Goal: Task Accomplishment & Management: Use online tool/utility

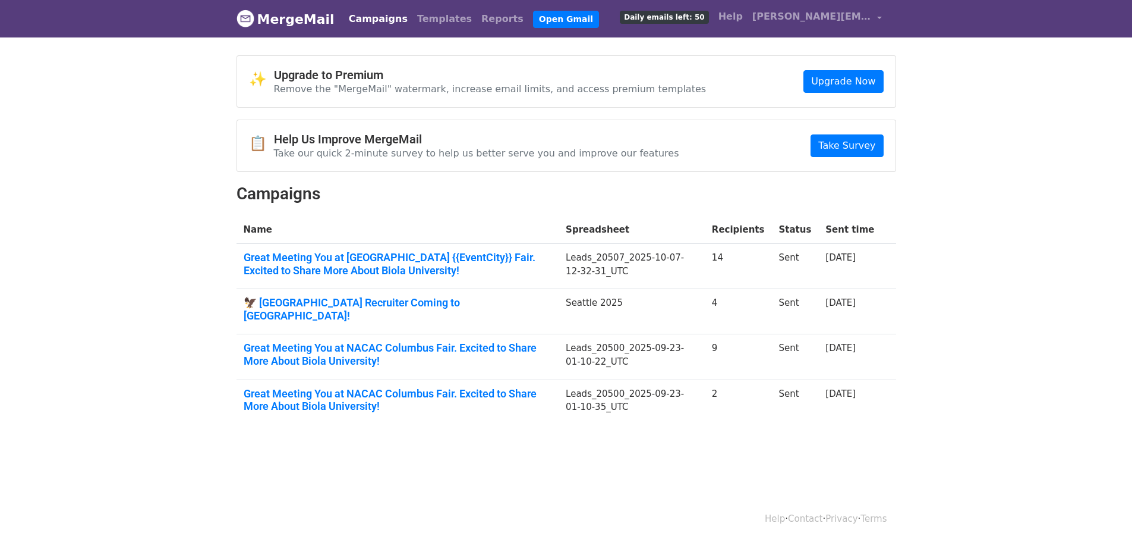
click at [725, 40] on body "MergeMail Campaigns Templates Reports Open Gmail Daily emails left: 50 Help rit…" at bounding box center [566, 241] width 1132 height 482
click at [413, 16] on link "Templates" at bounding box center [445, 19] width 64 height 24
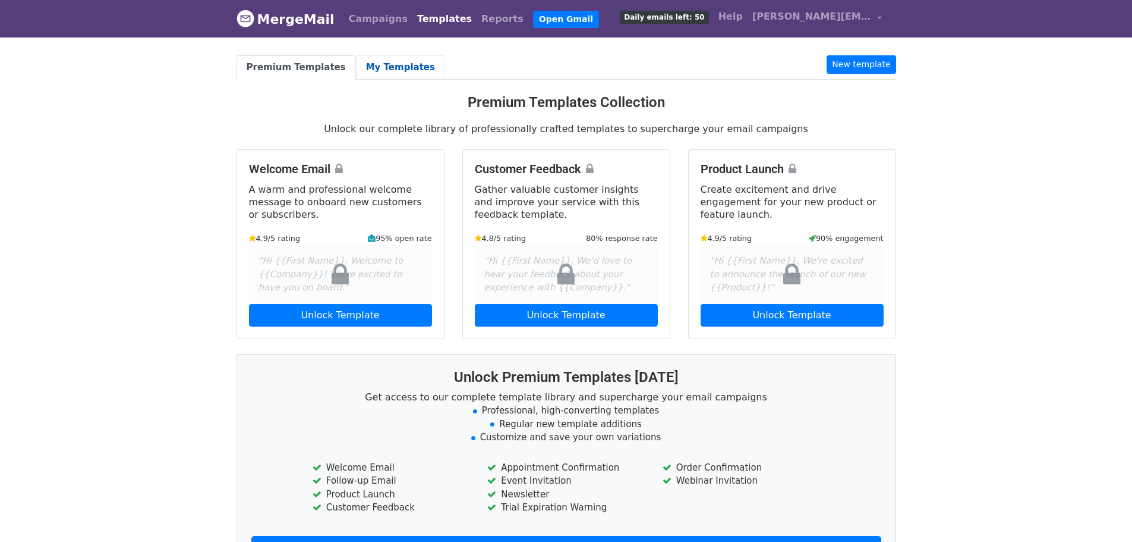
click at [385, 56] on link "My Templates" at bounding box center [400, 67] width 89 height 24
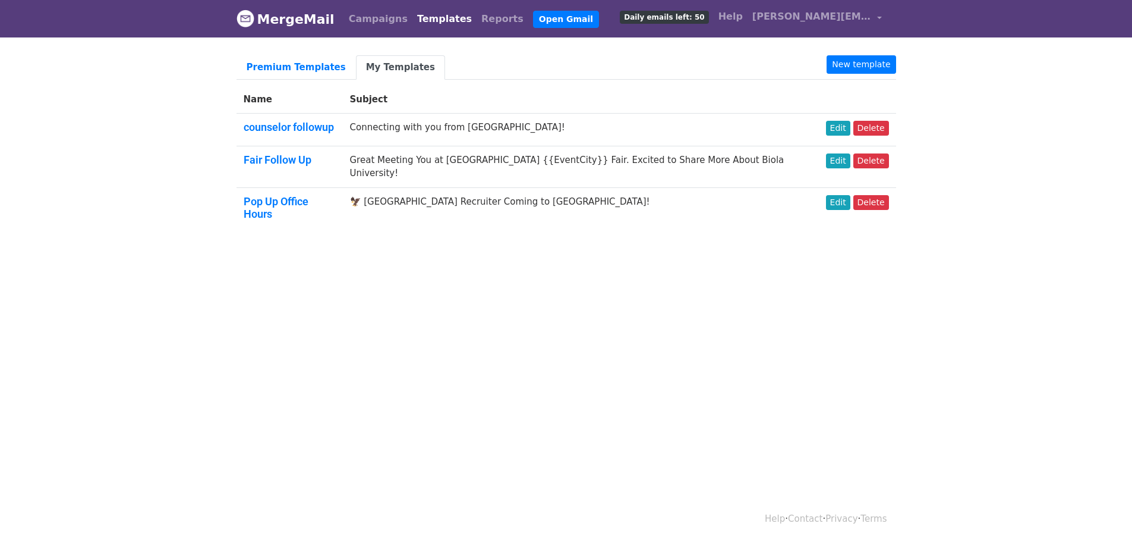
scroll to position [2, 0]
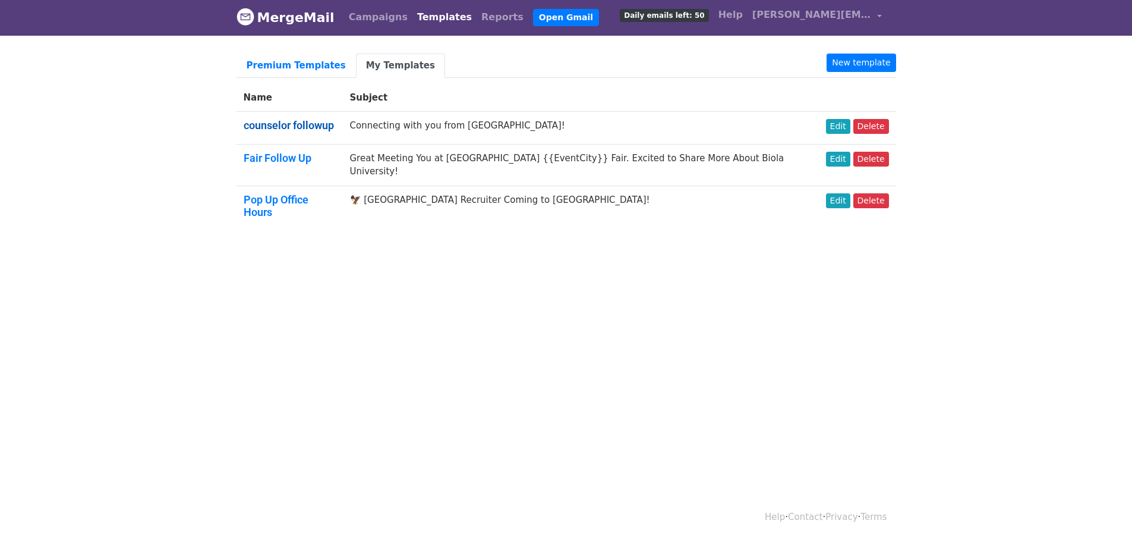
click at [323, 127] on link "counselor followup" at bounding box center [289, 125] width 90 height 12
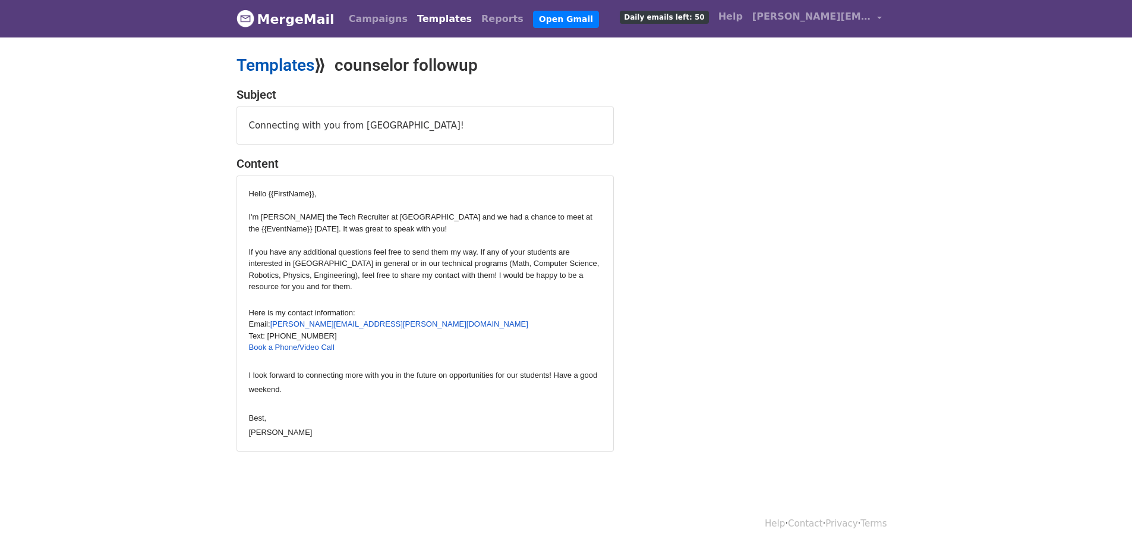
click at [256, 67] on link "Templates" at bounding box center [276, 65] width 78 height 20
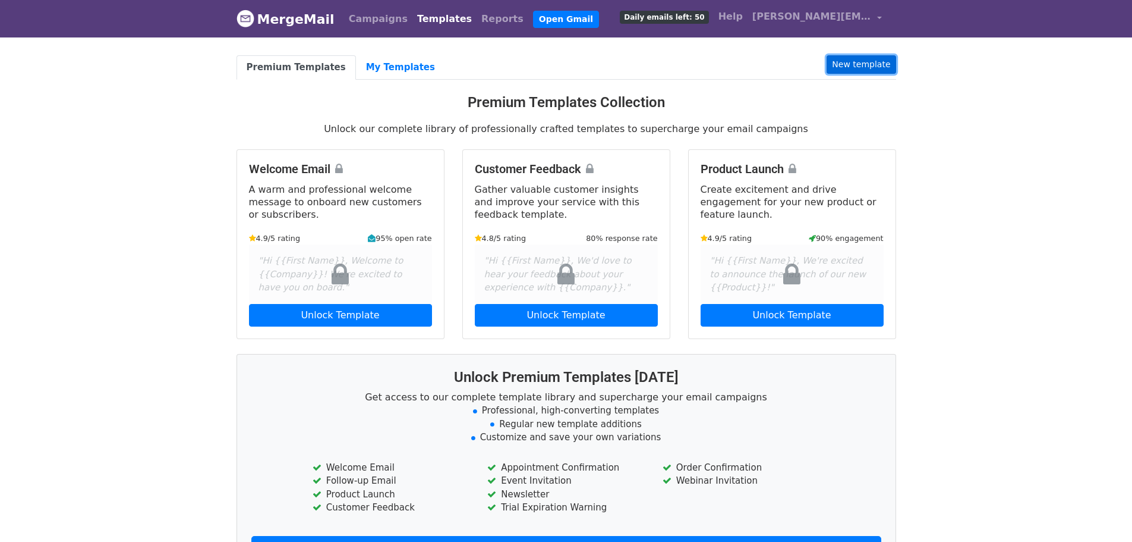
click at [833, 61] on link "New template" at bounding box center [861, 64] width 69 height 18
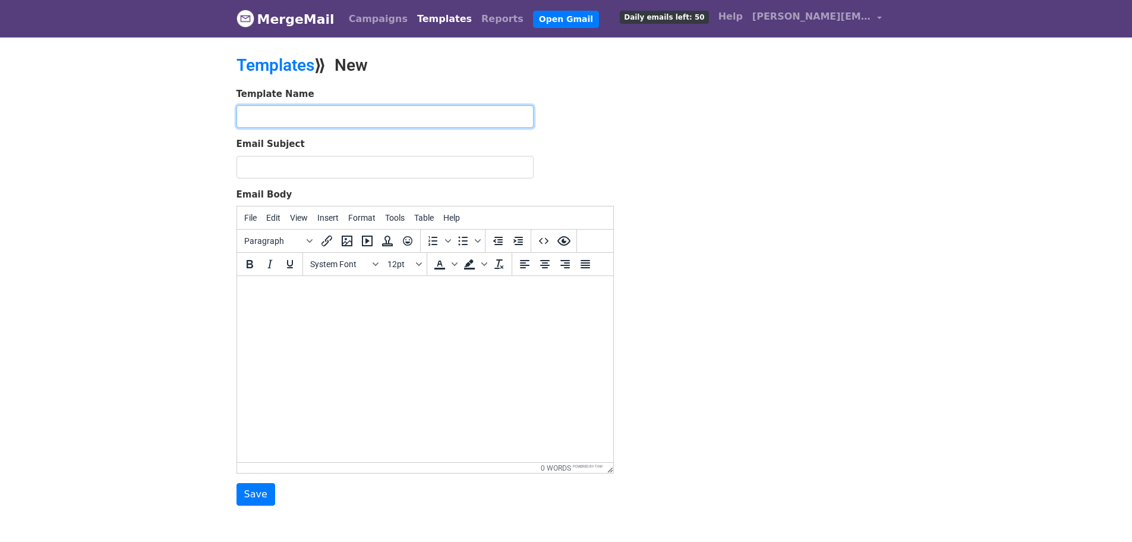
click at [326, 109] on input "text" at bounding box center [385, 116] width 297 height 23
type input "Transfer Fair Followup"
click at [430, 16] on link "Templates" at bounding box center [445, 19] width 64 height 24
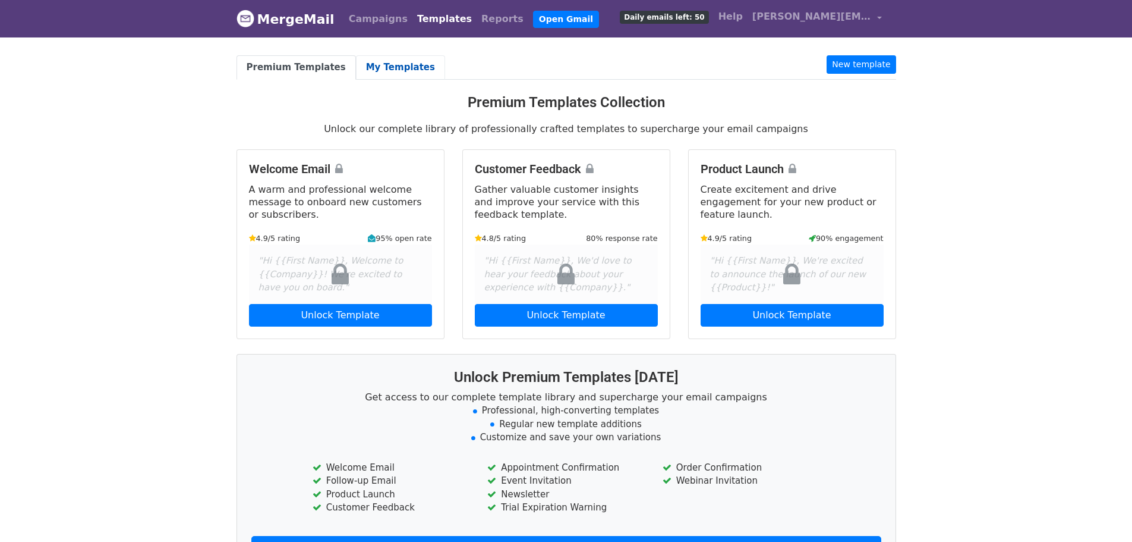
click at [370, 66] on link "My Templates" at bounding box center [400, 67] width 89 height 24
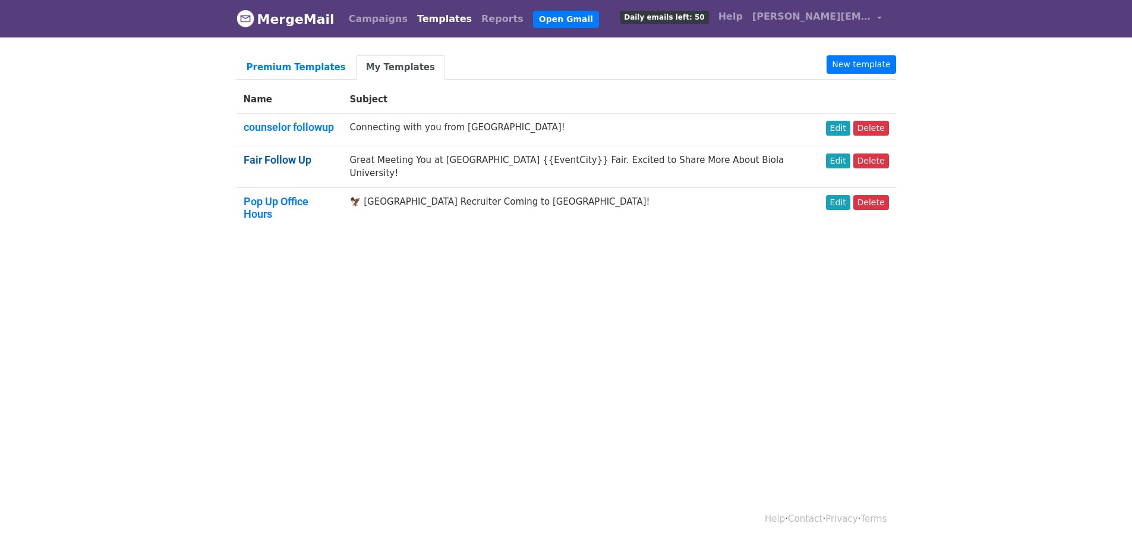
click at [281, 158] on link "Fair Follow Up" at bounding box center [278, 159] width 68 height 12
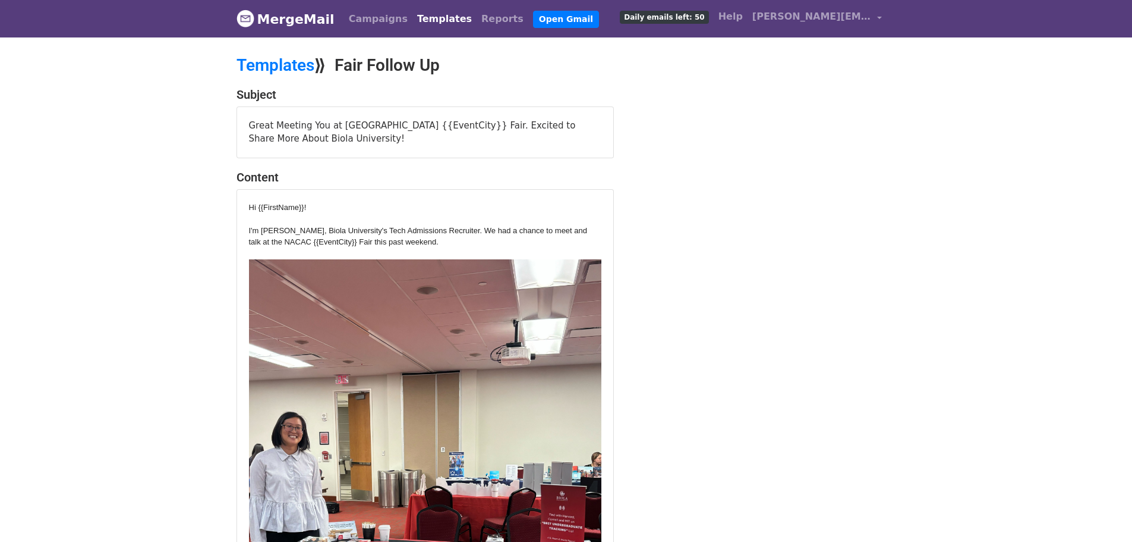
click at [429, 249] on div at bounding box center [425, 254] width 353 height 12
click at [364, 227] on div "I'm [PERSON_NAME], Biola University's Tech Admissions Recruiter. We had a chanc…" at bounding box center [425, 236] width 353 height 23
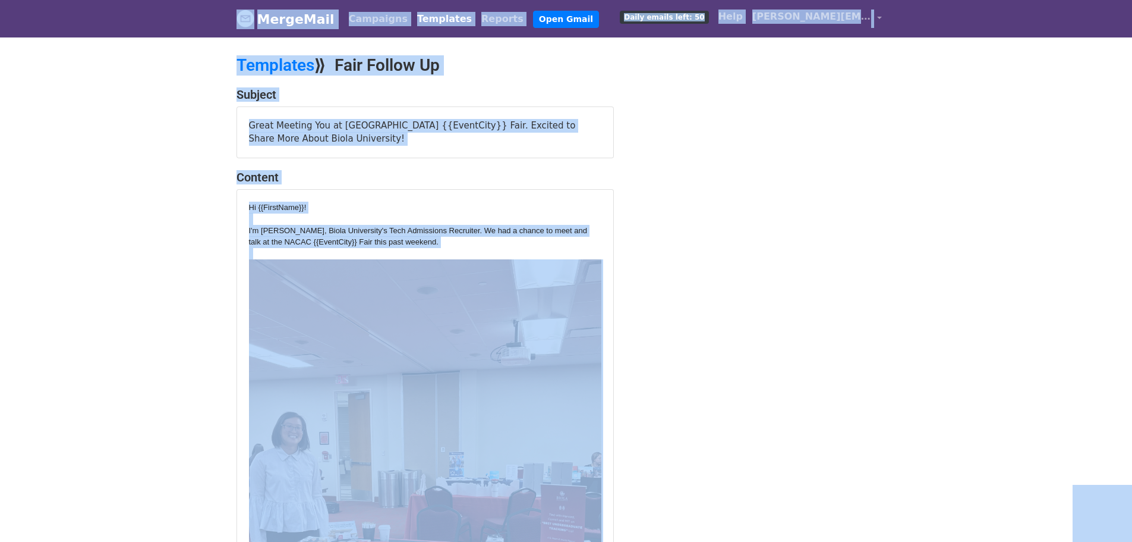
click at [364, 227] on div "I'm [PERSON_NAME], Biola University's Tech Admissions Recruiter. We had a chanc…" at bounding box center [425, 236] width 353 height 23
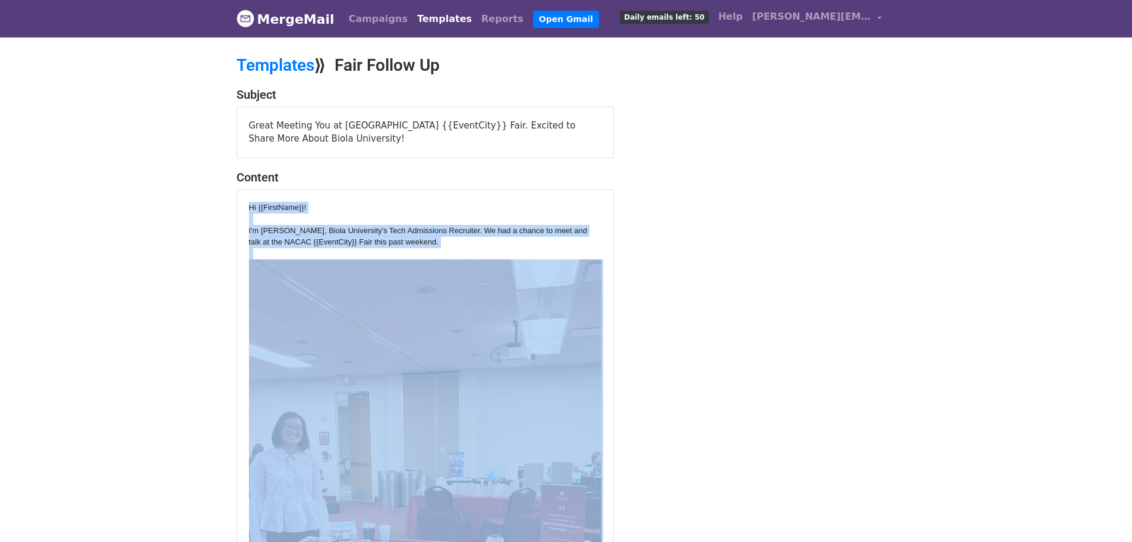
drag, startPoint x: 404, startPoint y: 419, endPoint x: 240, endPoint y: 203, distance: 270.2
copy div "Hi {{FirstName}}! I'm Rita Koung, Biola University's Tech Admissions Recruiter.…"
click at [416, 16] on link "Templates" at bounding box center [445, 19] width 64 height 24
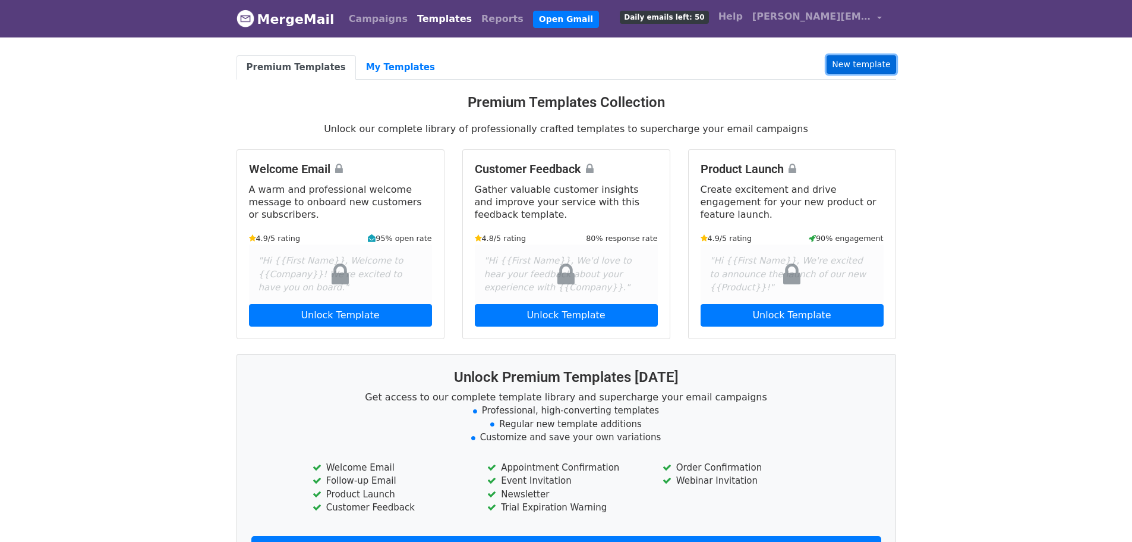
click at [863, 62] on link "New template" at bounding box center [861, 64] width 69 height 18
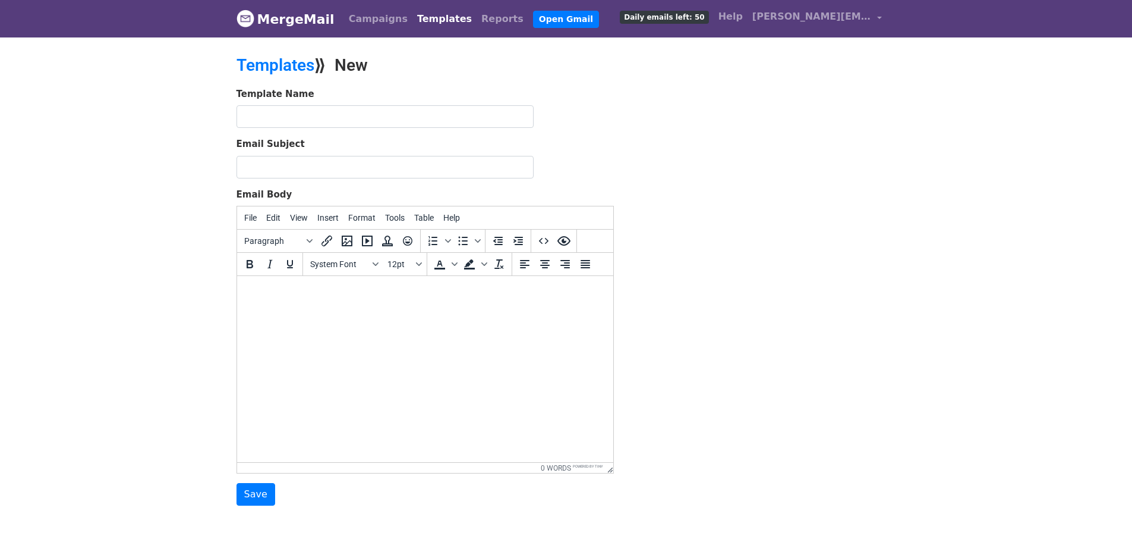
click at [323, 308] on html at bounding box center [425, 292] width 376 height 32
paste body
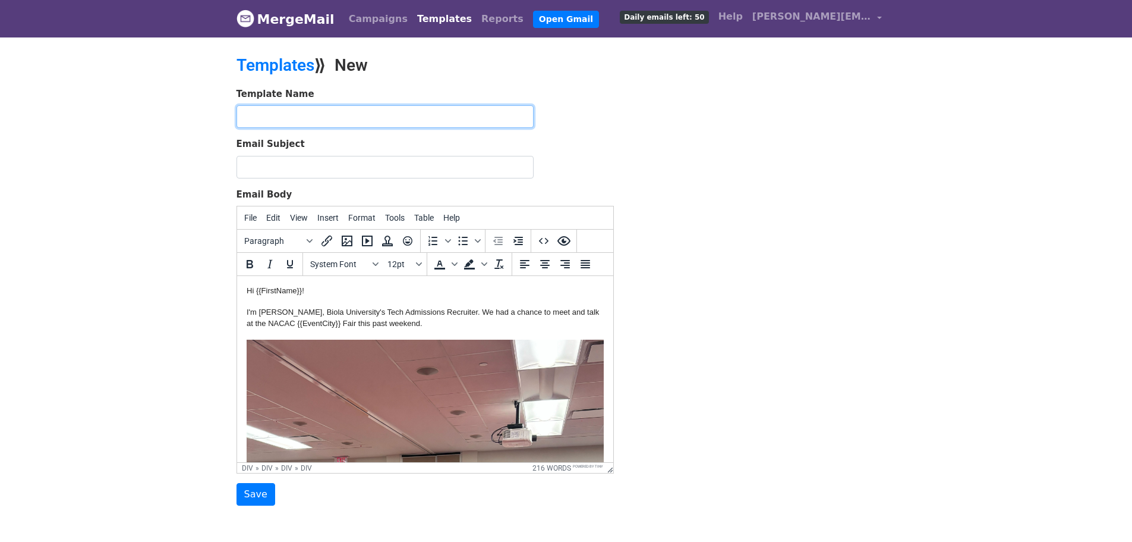
click at [335, 124] on input "text" at bounding box center [385, 116] width 297 height 23
type input "Transfer Fair Followup"
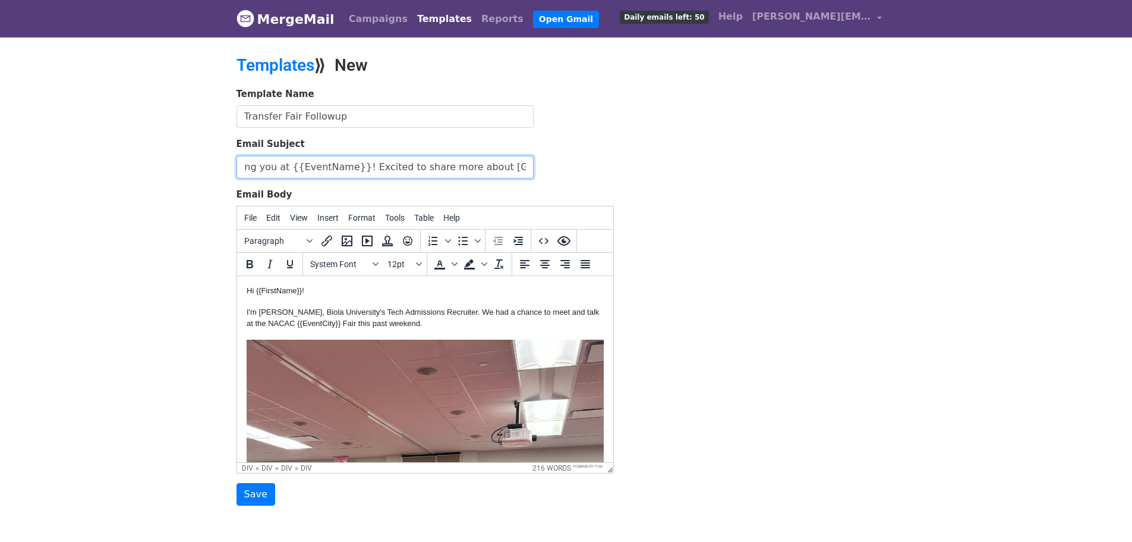
scroll to position [0, 60]
type input "Great Meeting you at {{EventName}}! Excited to share more about [GEOGRAPHIC_DAT…"
click at [300, 315] on div "I'm [PERSON_NAME], Biola University's Tech Admissions Recruiter. We had a chanc…" at bounding box center [424, 317] width 357 height 21
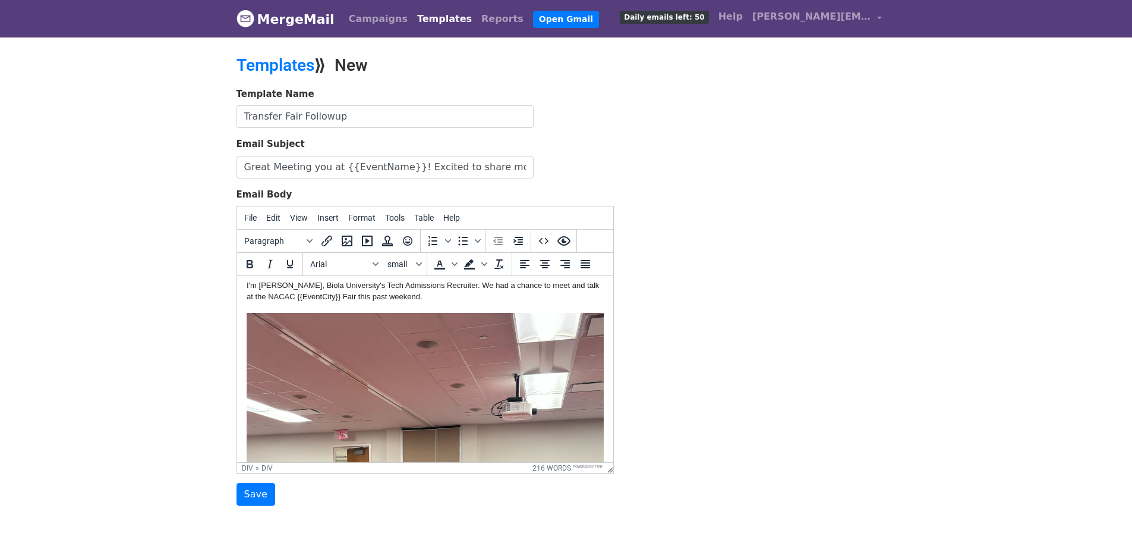
scroll to position [0, 0]
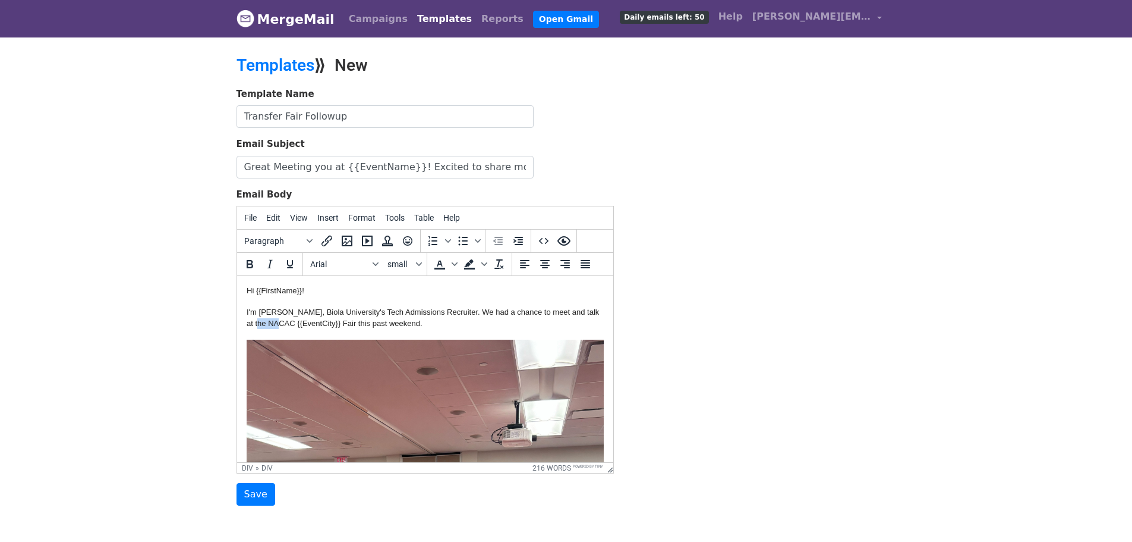
drag, startPoint x: 260, startPoint y: 322, endPoint x: 283, endPoint y: 325, distance: 23.3
click at [283, 325] on div "I'm Rita Koung, Biola University's Tech Admissions Recruiter. We had a chance t…" at bounding box center [424, 317] width 357 height 21
click at [306, 322] on div "I'm Rita Koung, Biola University's Tech Admissions Recruiter. We had a chance t…" at bounding box center [424, 317] width 357 height 21
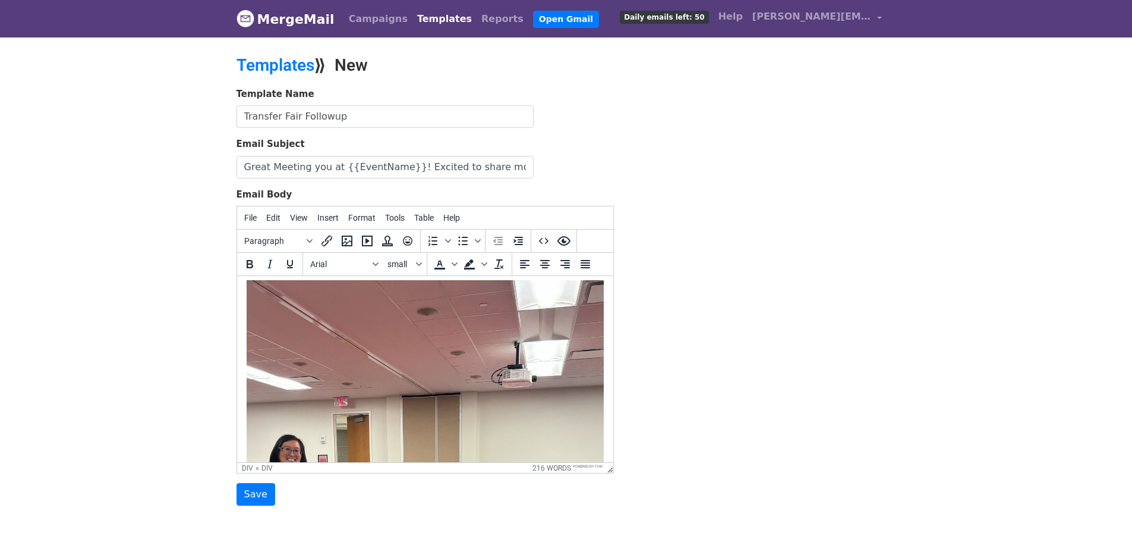
scroll to position [178, 0]
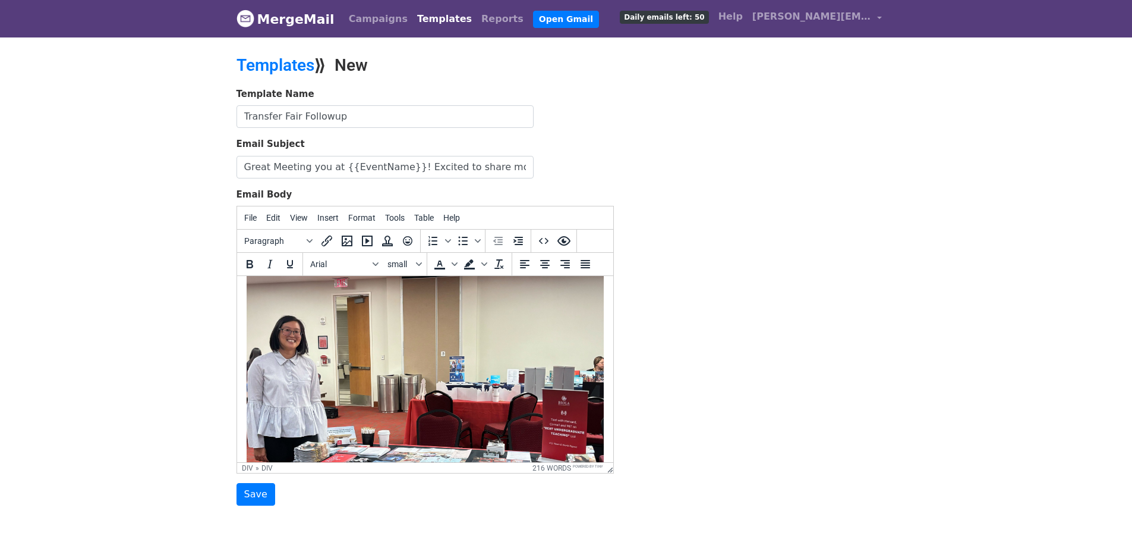
click at [362, 343] on img at bounding box center [424, 399] width 357 height 476
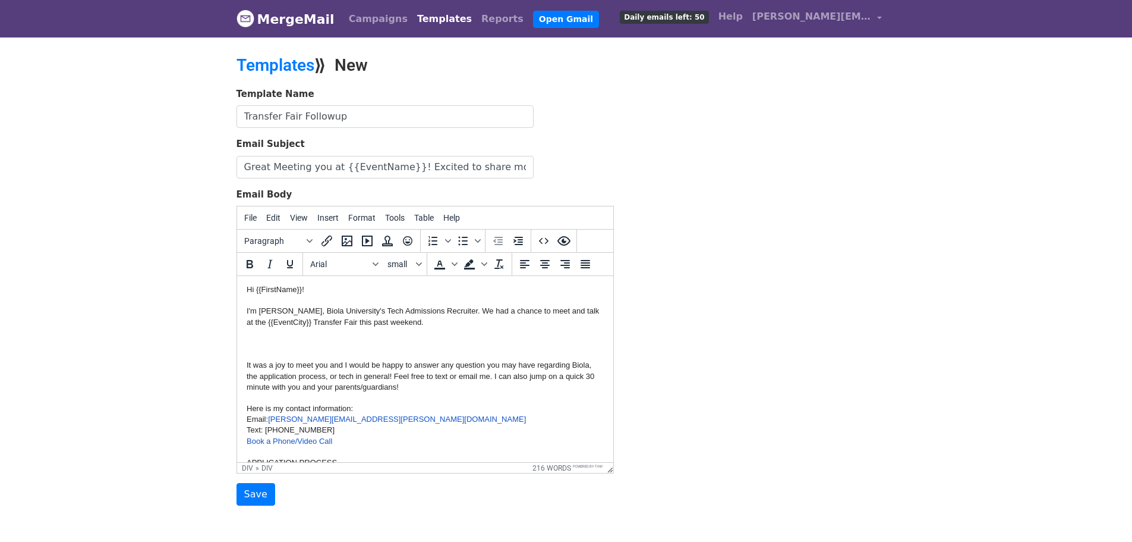
scroll to position [0, 0]
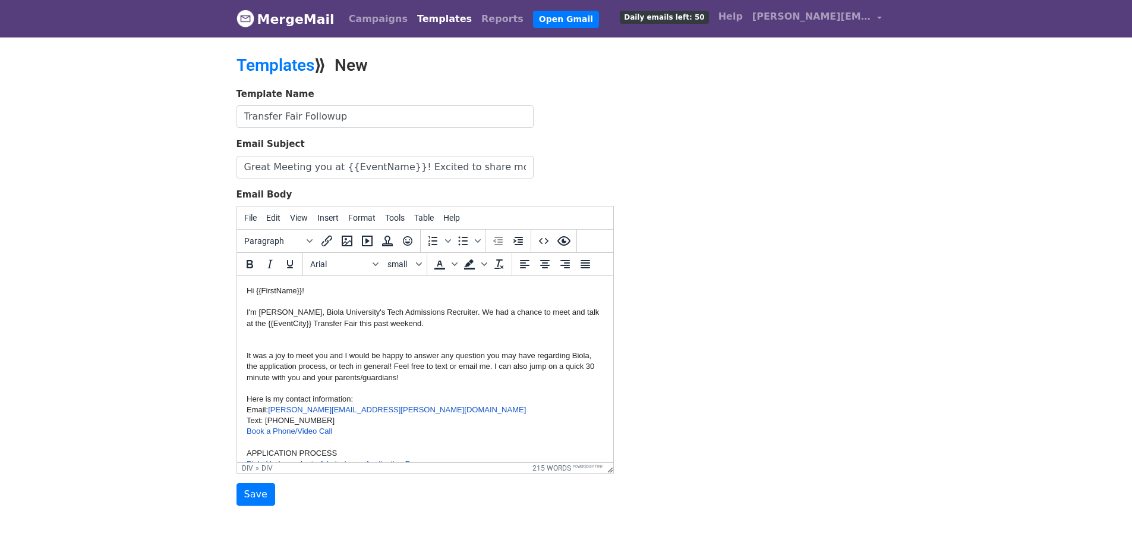
click at [392, 385] on div at bounding box center [424, 388] width 357 height 11
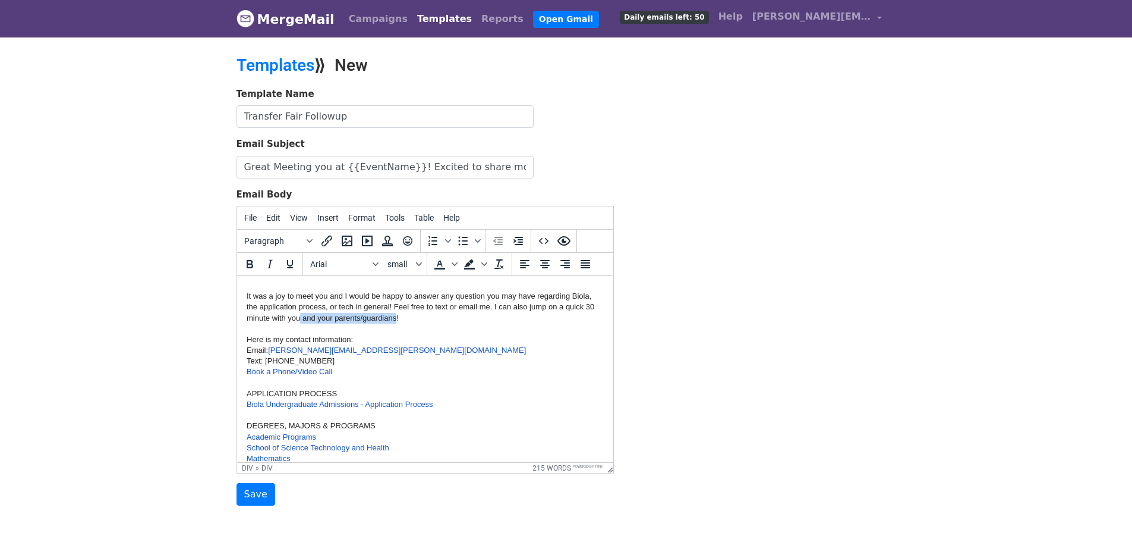
drag, startPoint x: 299, startPoint y: 319, endPoint x: 396, endPoint y: 317, distance: 96.9
click at [396, 317] on div "It was a joy to meet you and I would be happy to answer any question you may ha…" at bounding box center [424, 307] width 357 height 33
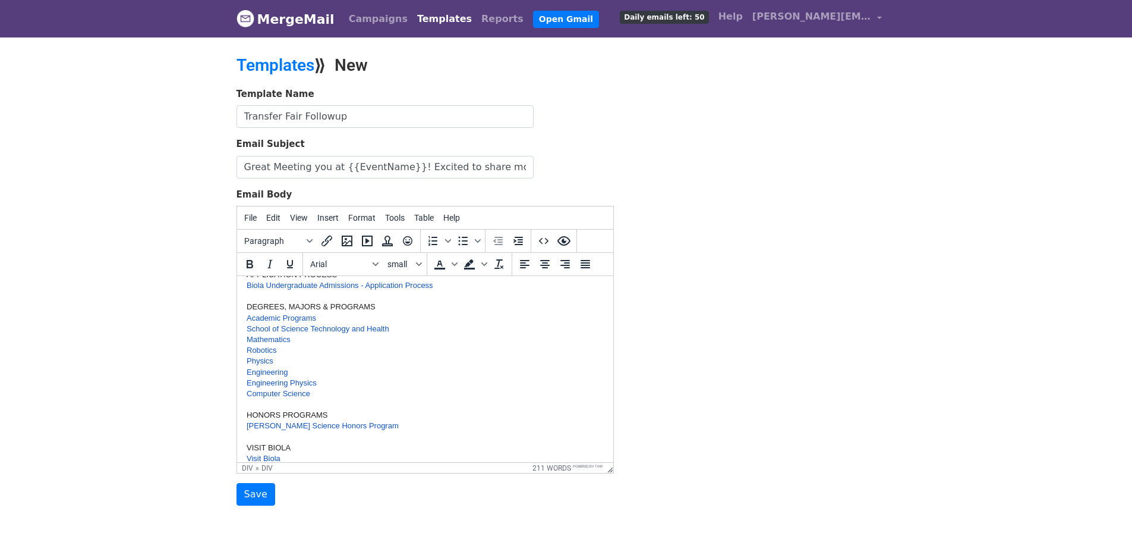
scroll to position [119, 0]
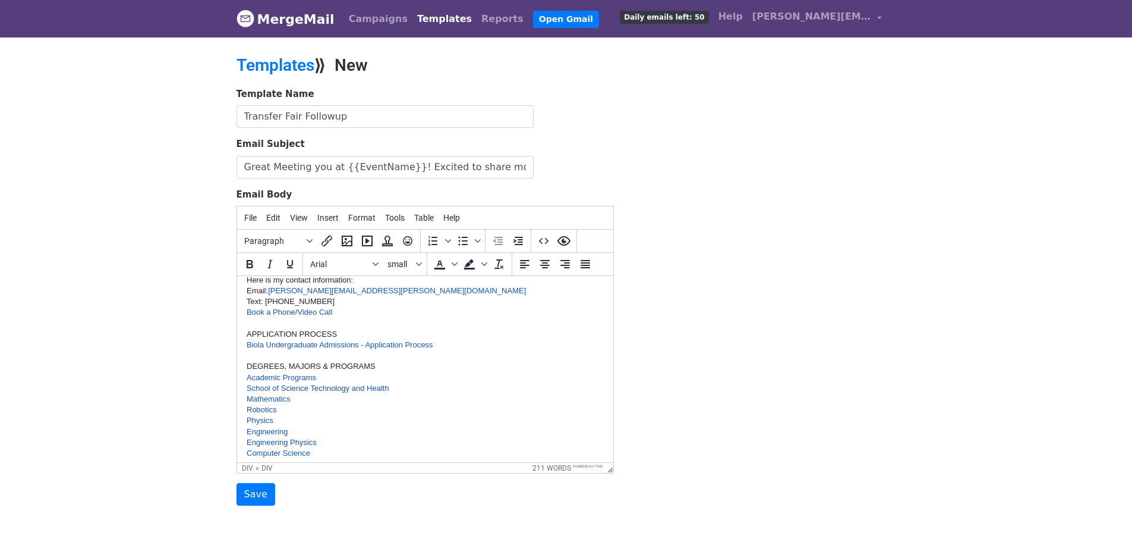
click at [340, 305] on div "Text: 562 903 4797" at bounding box center [424, 301] width 357 height 11
drag, startPoint x: 445, startPoint y: 342, endPoint x: 266, endPoint y: 340, distance: 178.9
click at [266, 340] on div "Biola Undergraduate Admissions - Application Process﻿" at bounding box center [424, 344] width 357 height 11
click at [376, 341] on div "Biola Transfer Admission Process﻿" at bounding box center [424, 344] width 357 height 11
drag, startPoint x: 367, startPoint y: 344, endPoint x: 465, endPoint y: 621, distance: 293.7
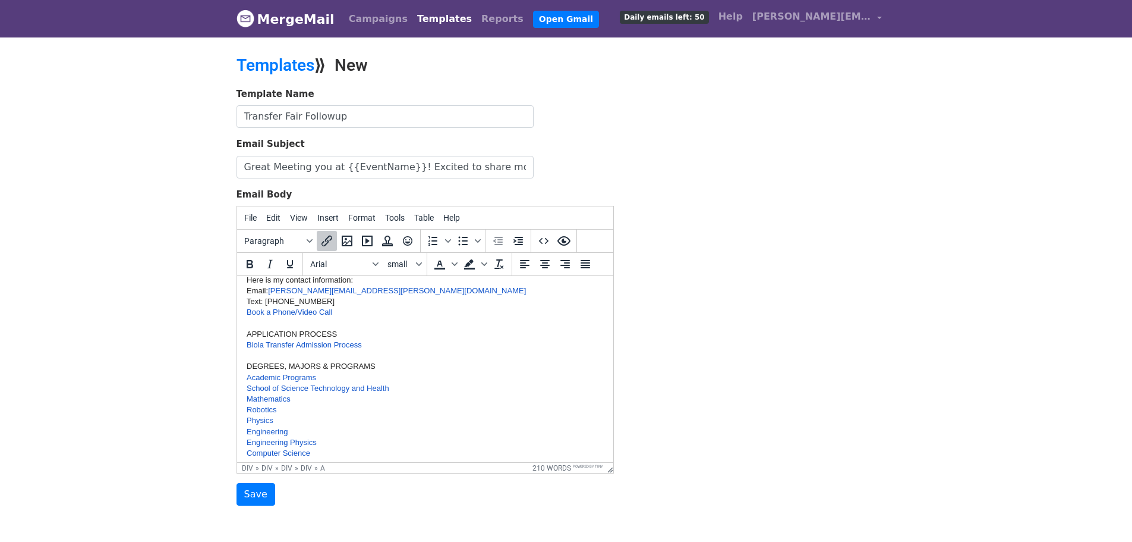
click at [237, 346] on html "Hi {{FirstName}}! I'm Rita Koung, Biola University's Tech Admissions Recruiter.…" at bounding box center [425, 511] width 376 height 709
click at [325, 238] on icon "Insert/edit link" at bounding box center [327, 241] width 14 height 14
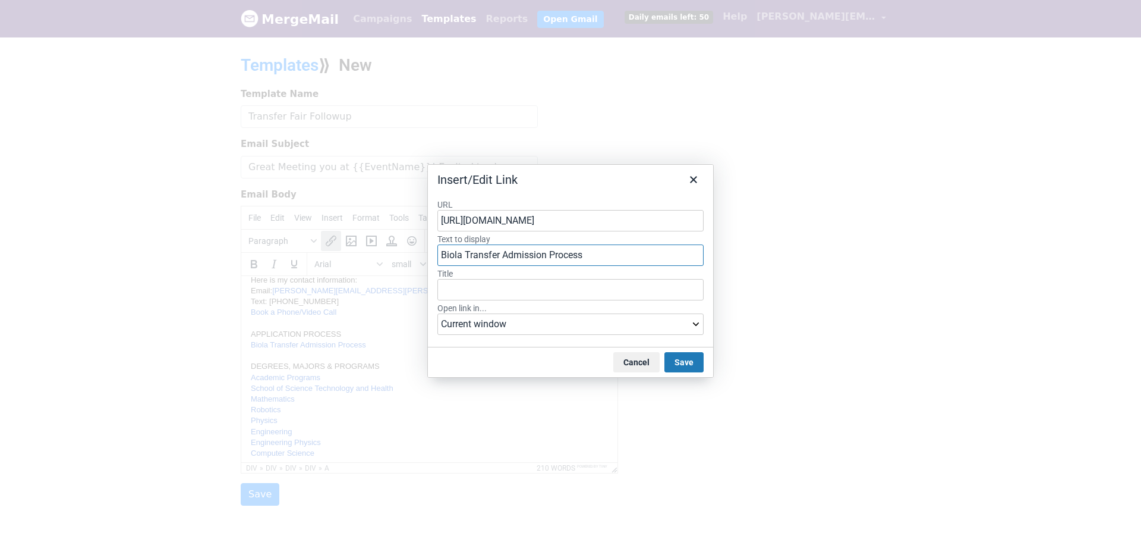
click at [574, 248] on input "Biola Transfer Admission Process" at bounding box center [571, 254] width 266 height 21
click at [605, 222] on input "https://www.biola.edu/admissions/undergrad" at bounding box center [571, 220] width 266 height 21
paste input "/transfer"
type input "https://www.biola.edu/admissions/undergrad/transfer"
click at [698, 365] on button "Save" at bounding box center [684, 362] width 39 height 20
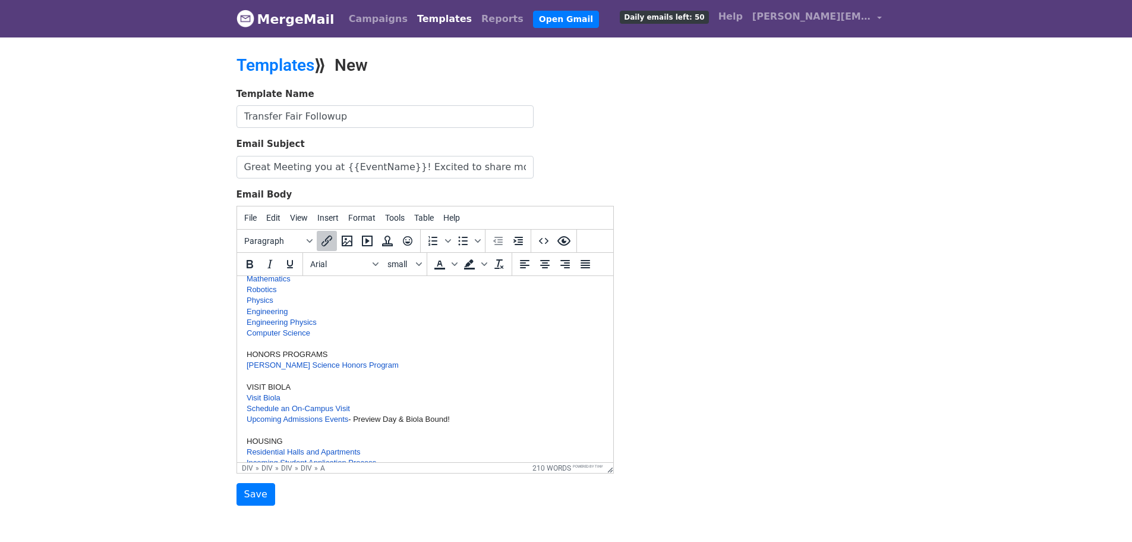
scroll to position [238, 0]
drag, startPoint x: 476, startPoint y: 419, endPoint x: 346, endPoint y: 418, distance: 130.2
click at [346, 418] on div "Upcoming Admissions Events - Preview Day & Biola Bound!" at bounding box center [424, 420] width 357 height 11
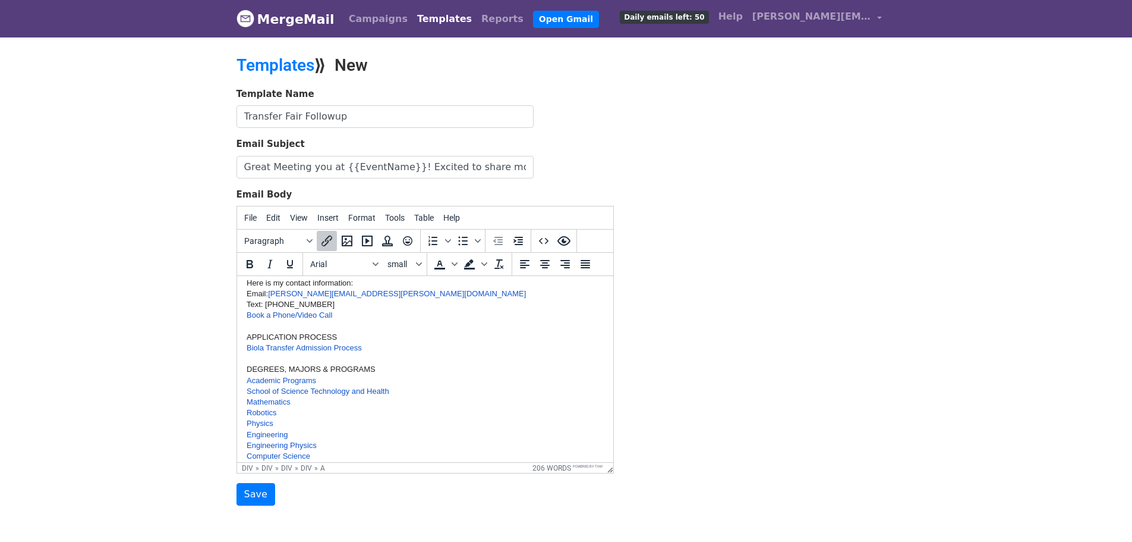
scroll to position [119, 0]
drag, startPoint x: 375, startPoint y: 344, endPoint x: 466, endPoint y: 615, distance: 286.1
click at [237, 339] on html "Hi {{FirstName}}! I'm Rita Koung, Biola University's Tech Admissions Recruiter.…" at bounding box center [425, 511] width 376 height 709
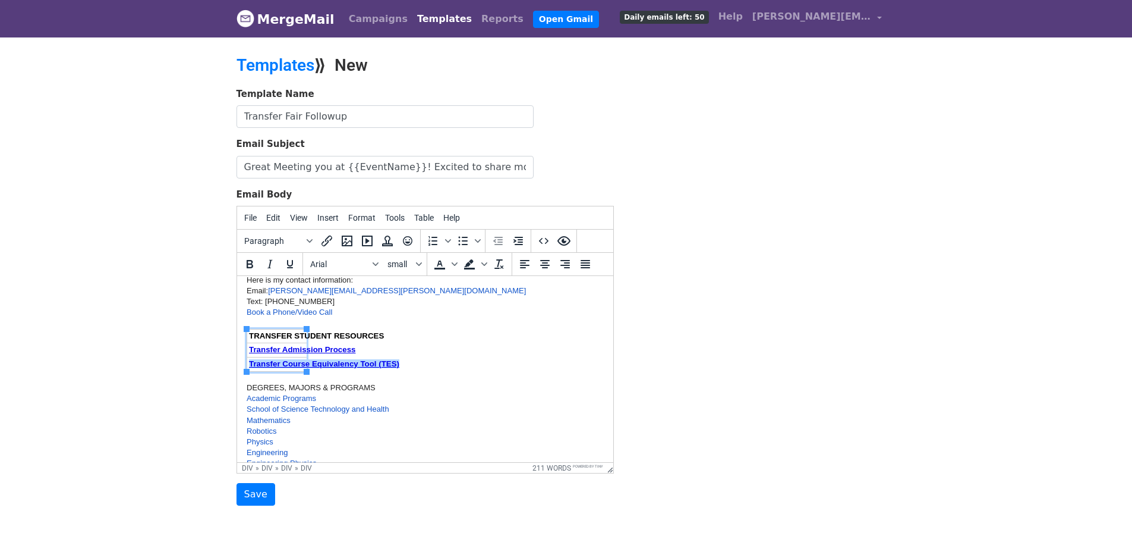
click at [413, 379] on div at bounding box center [424, 377] width 357 height 11
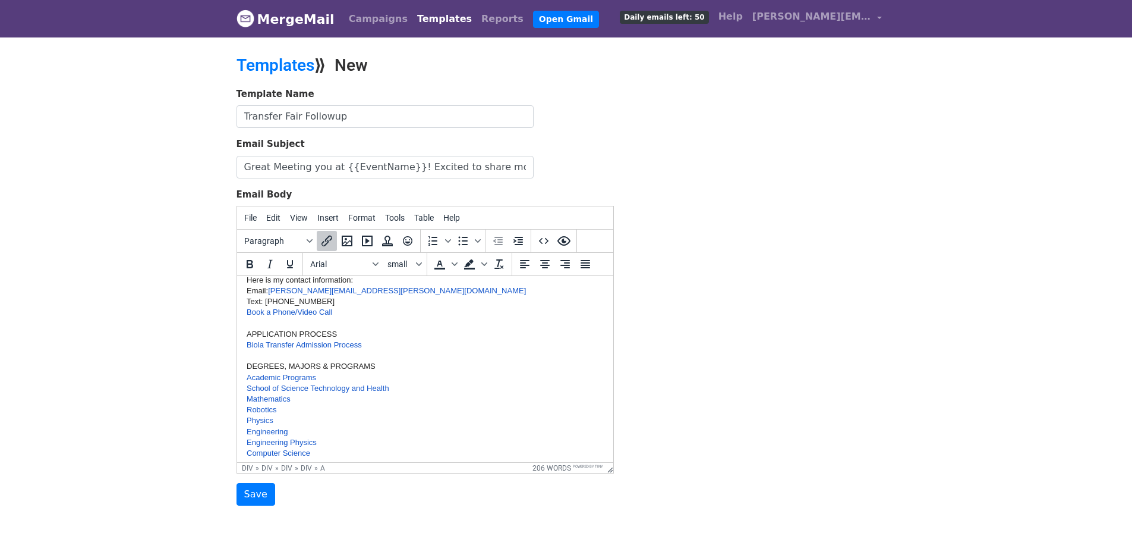
click at [383, 353] on div at bounding box center [424, 355] width 357 height 11
drag, startPoint x: 355, startPoint y: 332, endPoint x: 240, endPoint y: 329, distance: 115.4
click at [240, 329] on html "Hi {{FirstName}}! I'm Rita Koung, Biola University's Tech Admissions Recruiter.…" at bounding box center [425, 511] width 376 height 709
click at [358, 338] on div "TRANSFER STUDENT RESOURCES" at bounding box center [424, 334] width 357 height 11
click at [376, 339] on div "Biola Transfer Admission Process" at bounding box center [424, 344] width 357 height 11
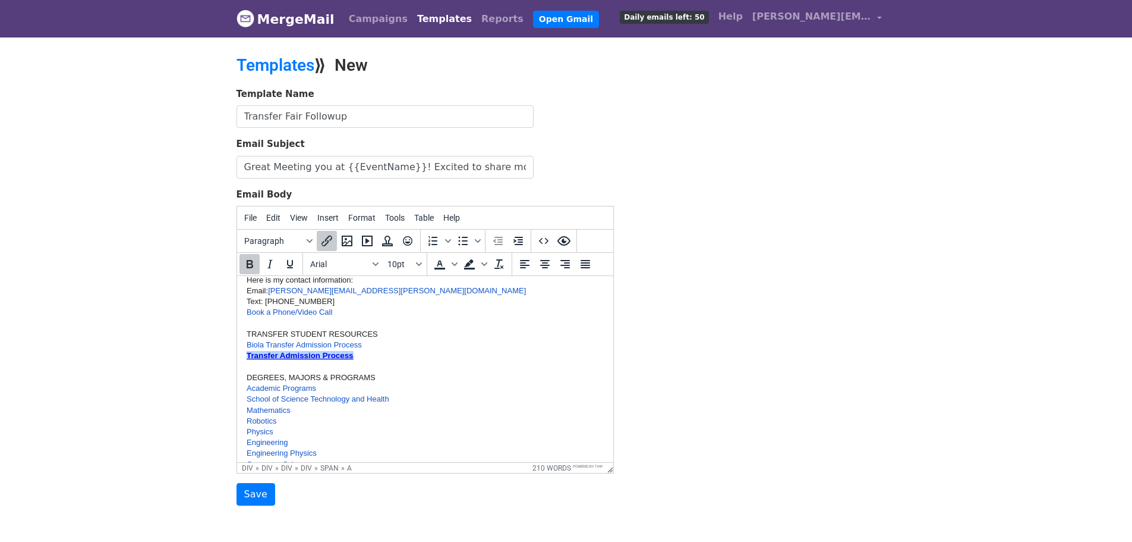
drag, startPoint x: 363, startPoint y: 351, endPoint x: 220, endPoint y: 351, distance: 142.7
click at [237, 351] on html "Hi {{FirstName}}! I'm Rita Koung, Biola University's Tech Admissions Recruiter.…" at bounding box center [425, 517] width 376 height 720
click at [427, 360] on div "Biola Transfer Admission Process Transfer Admission Process﻿" at bounding box center [424, 350] width 357 height 22
click at [317, 352] on link "Transfer Admission Process﻿" at bounding box center [295, 355] width 98 height 9
drag, startPoint x: 350, startPoint y: 352, endPoint x: 467, endPoint y: 629, distance: 300.8
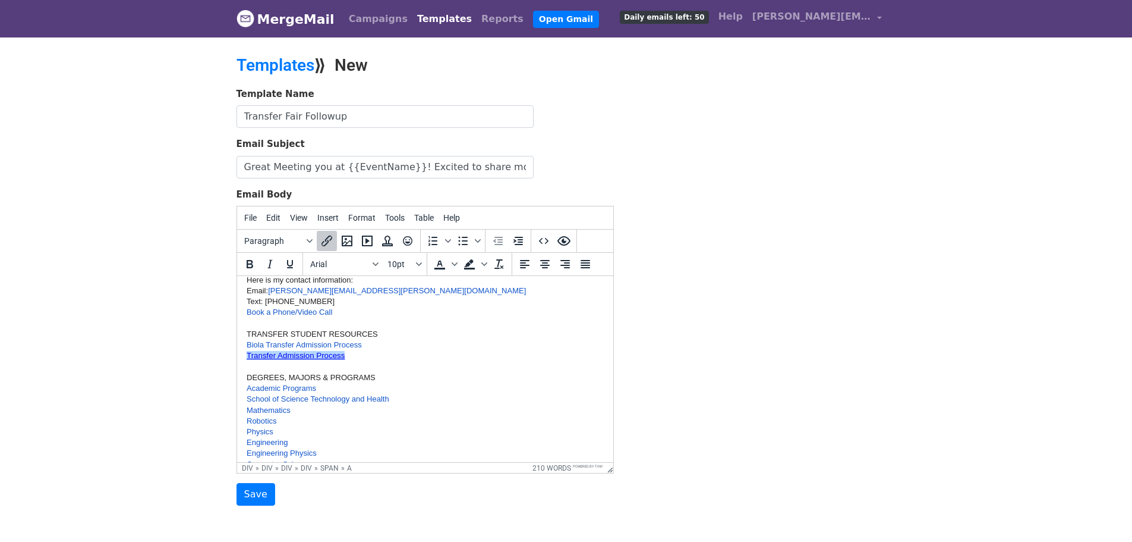
click at [237, 353] on html "Hi {{FirstName}}! I'm Rita Koung, Biola University's Tech Admissions Recruiter.…" at bounding box center [425, 517] width 376 height 720
drag, startPoint x: 370, startPoint y: 351, endPoint x: 470, endPoint y: 627, distance: 293.2
click at [237, 351] on html "Hi {{FirstName}}! I'm Rita Koung, Biola University's Tech Admissions Recruiter.…" at bounding box center [425, 522] width 376 height 731
click at [322, 240] on icon "Insert/edit link" at bounding box center [327, 241] width 14 height 14
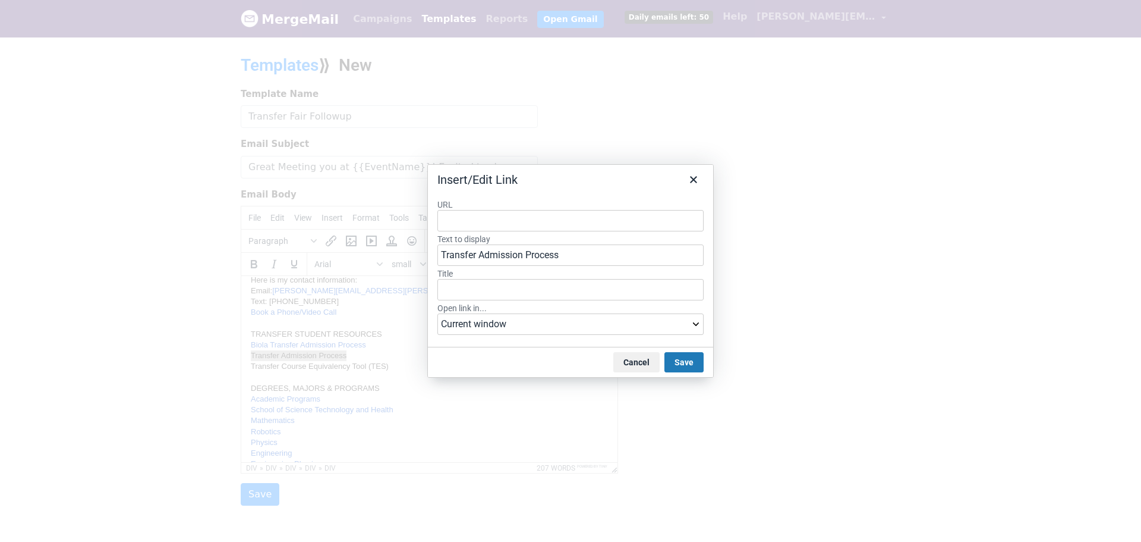
type input "https://www.biola.edu/admissions/undergrad/transfer"
click at [680, 353] on button "Save" at bounding box center [684, 362] width 39 height 20
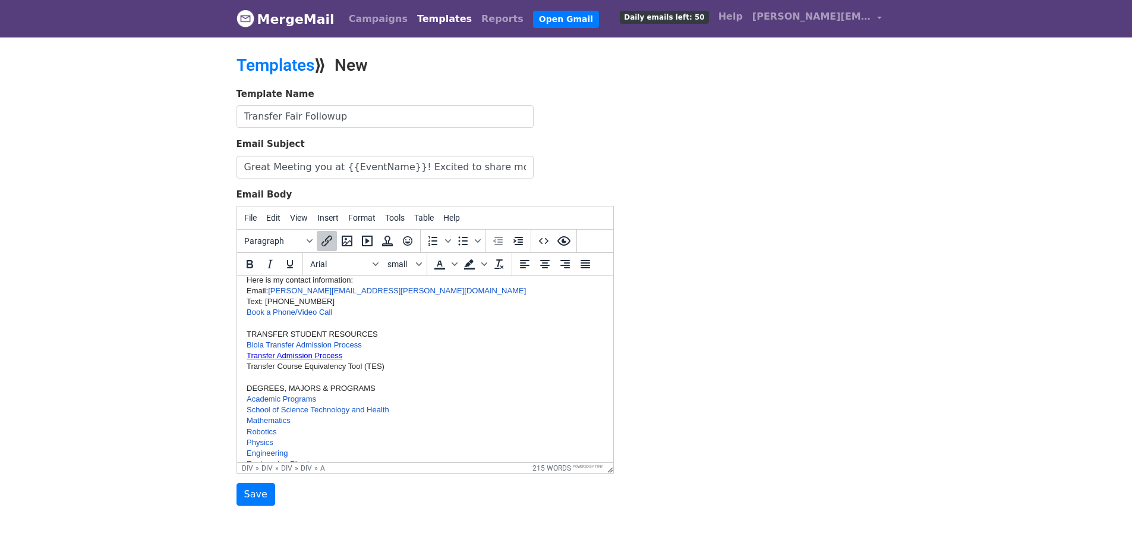
drag, startPoint x: 373, startPoint y: 344, endPoint x: 471, endPoint y: 618, distance: 290.5
click at [237, 342] on html "Hi {{FirstName}}! I'm Rita Koung, Biola University's Tech Admissions Recruiter.…" at bounding box center [425, 522] width 376 height 731
click at [282, 386] on link "Academic Programs" at bounding box center [281, 387] width 70 height 9
click at [396, 351] on div "Transfer Course Equivalency Tool (TES)" at bounding box center [424, 355] width 357 height 11
drag, startPoint x: 401, startPoint y: 353, endPoint x: 193, endPoint y: 353, distance: 208.7
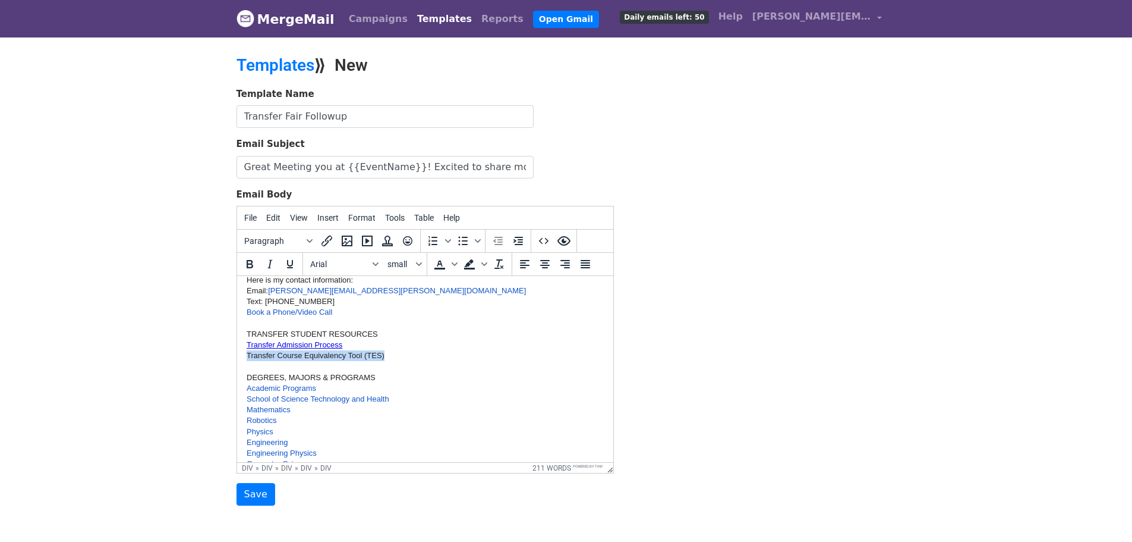
click at [237, 353] on html "Hi {{FirstName}}! I'm Rita Koung, Biola University's Tech Admissions Recruiter.…" at bounding box center [425, 517] width 376 height 720
click at [326, 238] on icon "Insert/edit link" at bounding box center [327, 241] width 14 height 14
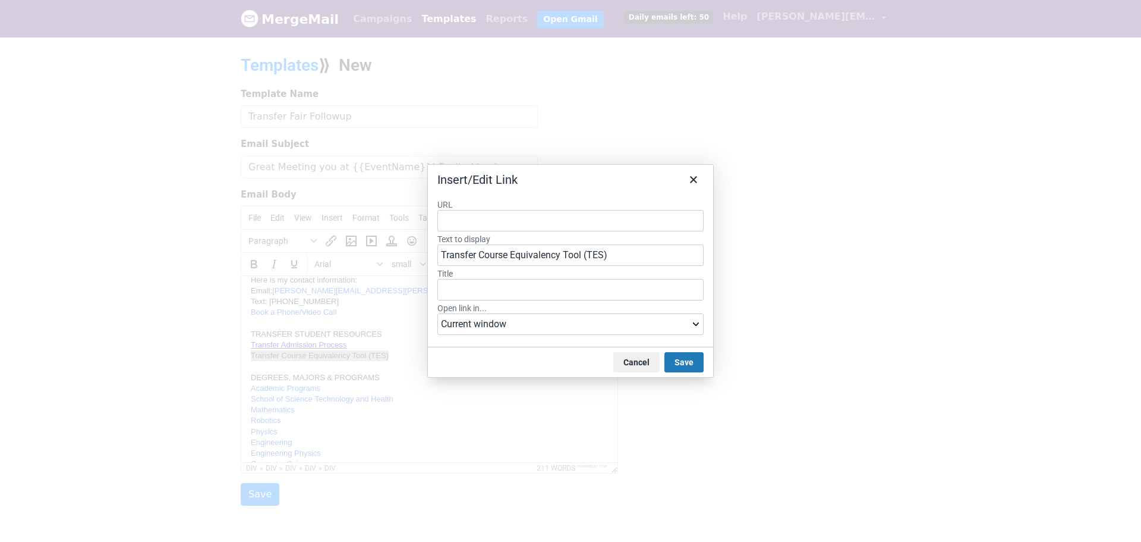
type input "https://www.biola.edu/admissions/undergrad/transfer/transfer-equivalency"
click at [693, 358] on button "Save" at bounding box center [684, 362] width 39 height 20
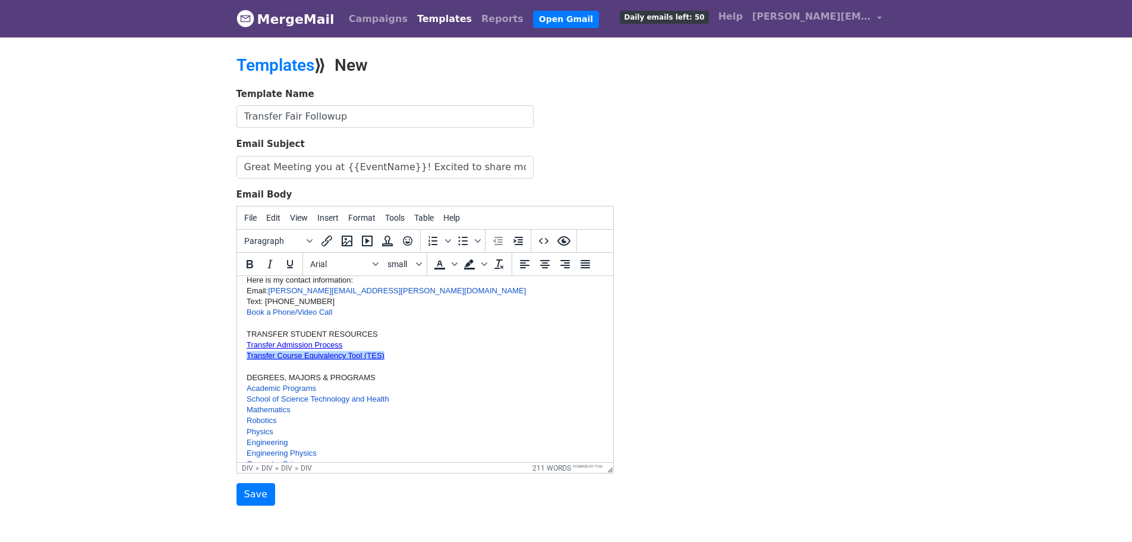
click at [467, 369] on div at bounding box center [424, 366] width 357 height 11
click at [309, 385] on link "Academic Programs" at bounding box center [281, 387] width 70 height 9
click at [327, 237] on icon "Insert/edit link" at bounding box center [327, 241] width 14 height 14
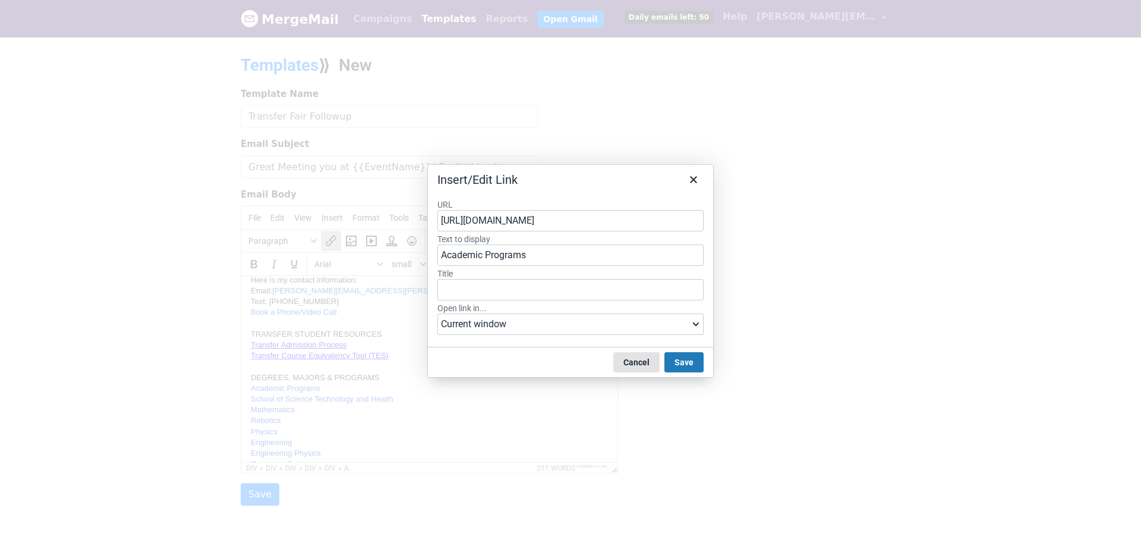
click at [645, 359] on button "Cancel" at bounding box center [636, 362] width 46 height 20
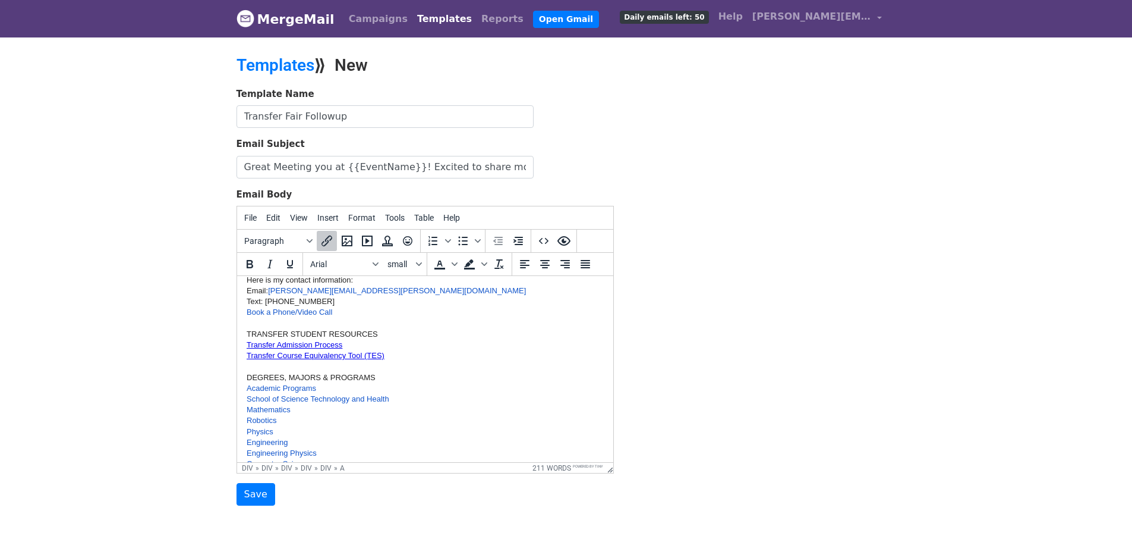
click at [407, 408] on div "Mathematics" at bounding box center [424, 409] width 357 height 11
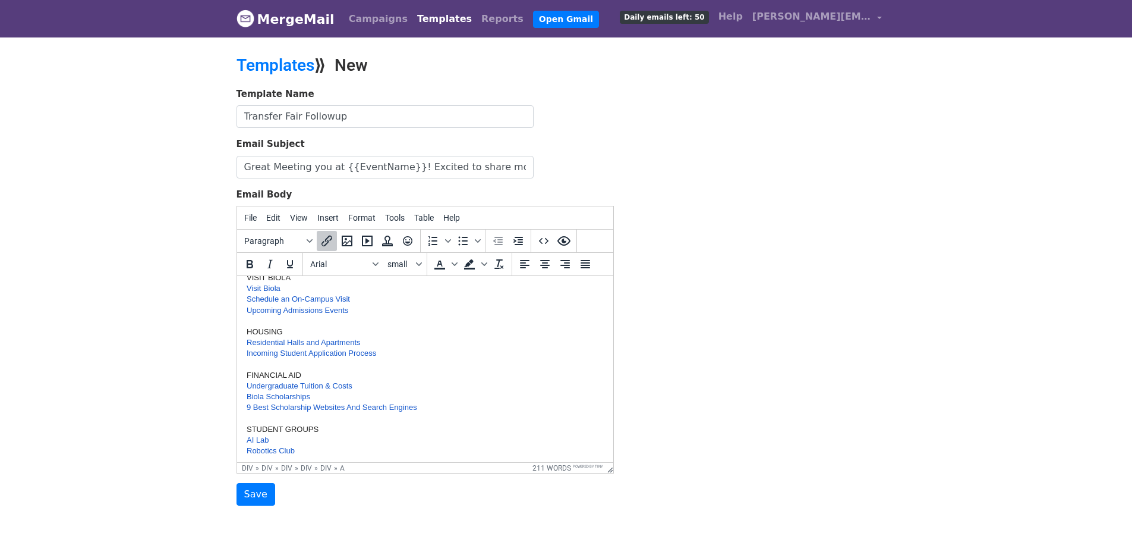
scroll to position [355, 0]
click at [336, 344] on link "Residential Halls and Apartments" at bounding box center [303, 345] width 114 height 9
drag, startPoint x: 358, startPoint y: 347, endPoint x: 245, endPoint y: 344, distance: 113.6
click at [245, 344] on html "Hi {{FirstName}}! I'm Rita Koung, Biola University's Tech Admissions Recruiter.…" at bounding box center [425, 280] width 376 height 720
click at [270, 346] on link "Residential Halls and Apartments" at bounding box center [303, 345] width 114 height 9
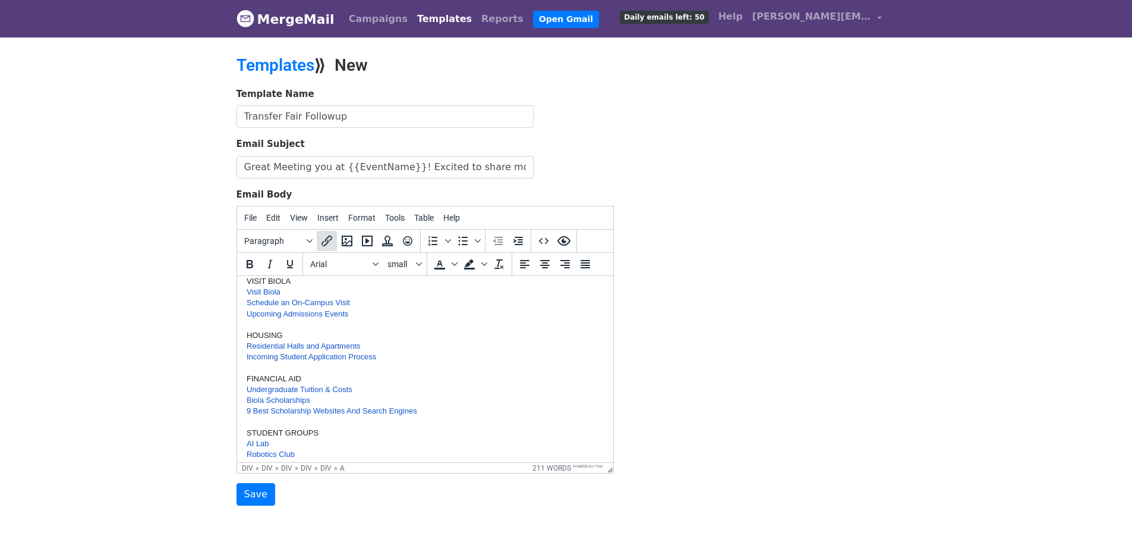
click at [332, 240] on icon "Insert/edit link" at bounding box center [327, 241] width 14 height 14
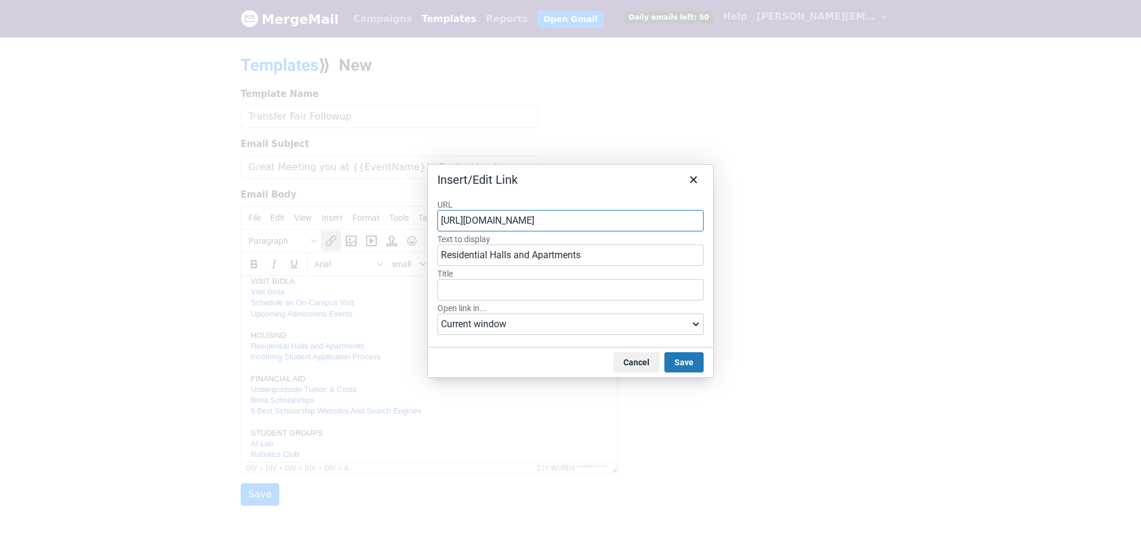
click at [574, 209] on label "URL" at bounding box center [571, 204] width 266 height 11
click at [574, 210] on input "https://www.biola.edu/housing/explore/halls-and-apartments" at bounding box center [571, 220] width 266 height 21
click at [565, 217] on input "https://www.biola.edu/housing/explore/halls-and-apartments" at bounding box center [571, 220] width 266 height 21
click at [637, 360] on button "Cancel" at bounding box center [636, 362] width 46 height 20
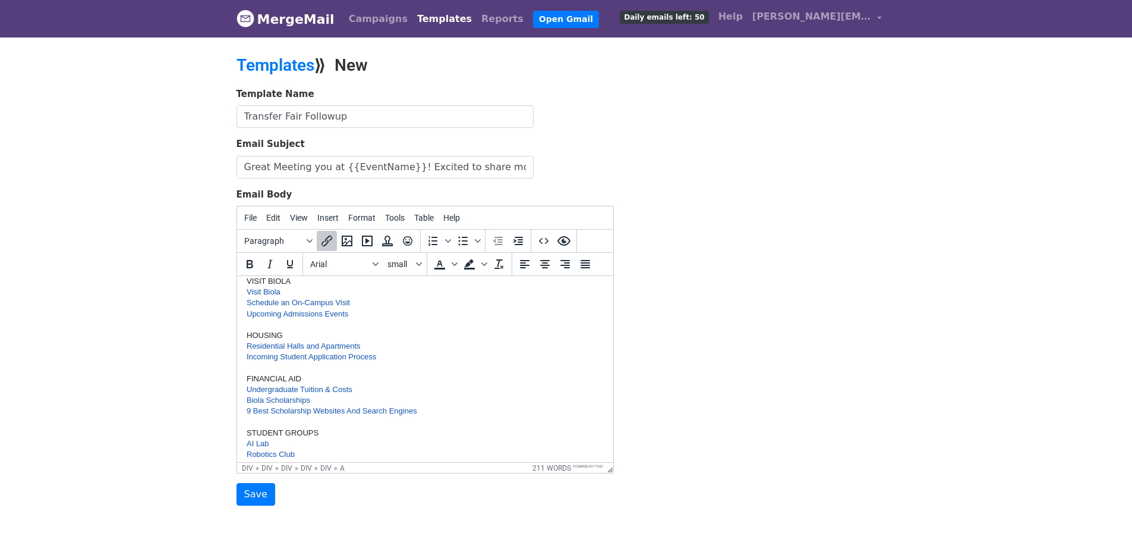
click at [307, 406] on link "9 Best Scholarship Websites And Search Engines" at bounding box center [331, 410] width 171 height 9
drag, startPoint x: 375, startPoint y: 347, endPoint x: 461, endPoint y: 622, distance: 288.6
click at [237, 347] on html "Hi {{FirstName}}! I'm Rita Koung, Biola University's Tech Admissions Recruiter.…" at bounding box center [425, 280] width 376 height 720
click at [354, 344] on link "Residential Halls and Apartments﻿" at bounding box center [303, 345] width 114 height 9
click at [377, 347] on div "Residential Halls and Apartments﻿" at bounding box center [424, 346] width 357 height 11
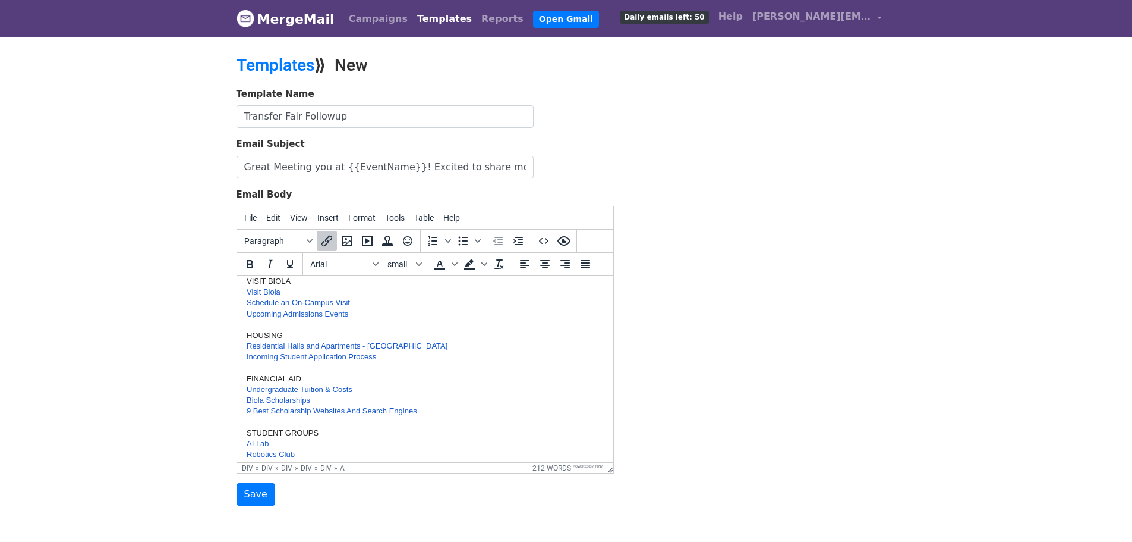
click at [377, 347] on link "Residential Halls and Apartments - Blackstone﻿" at bounding box center [346, 345] width 201 height 9
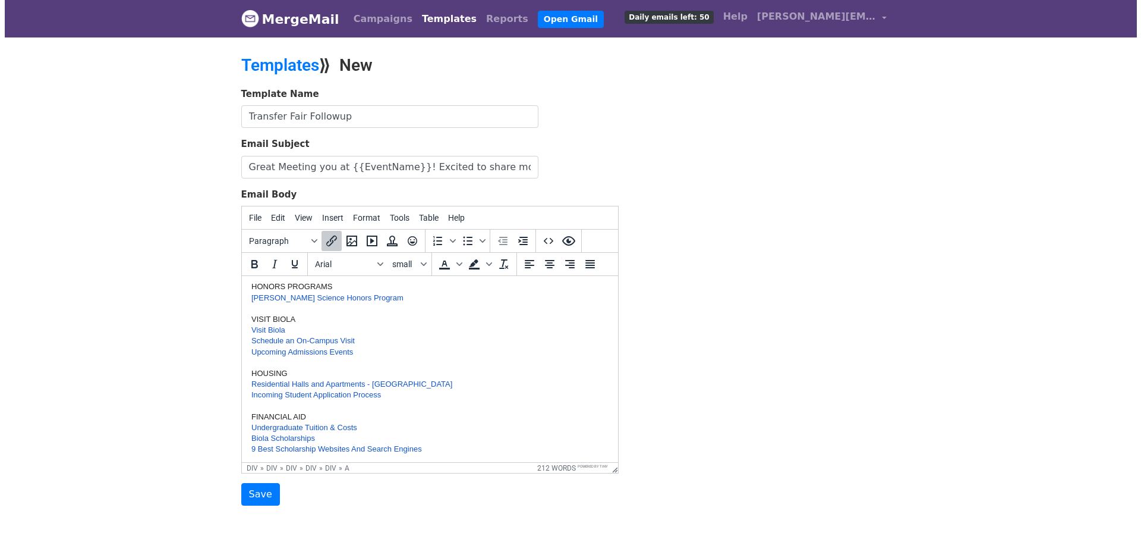
scroll to position [296, 0]
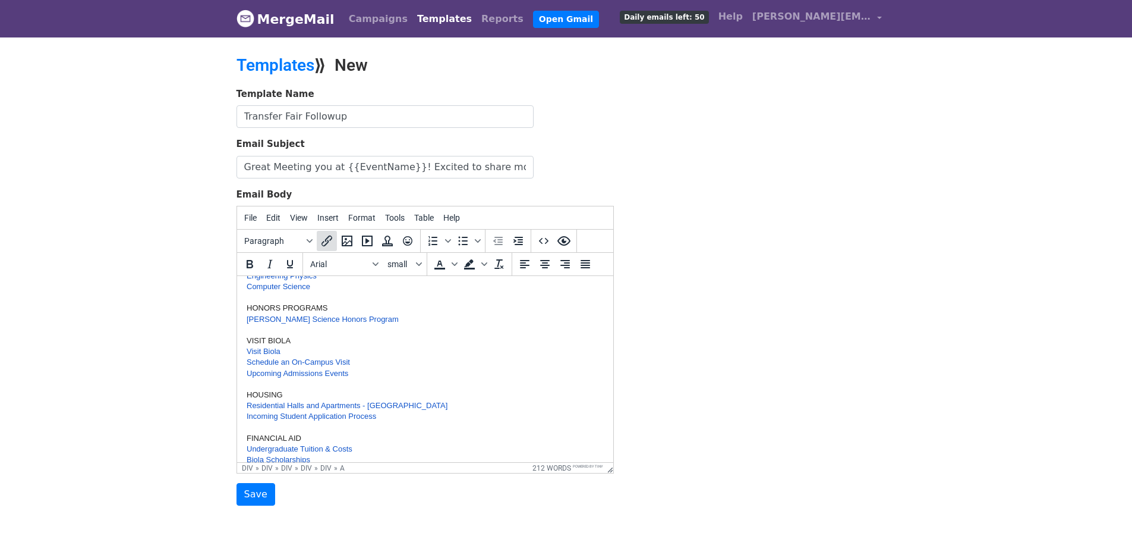
click at [323, 235] on icon "Insert/edit link" at bounding box center [327, 241] width 14 height 14
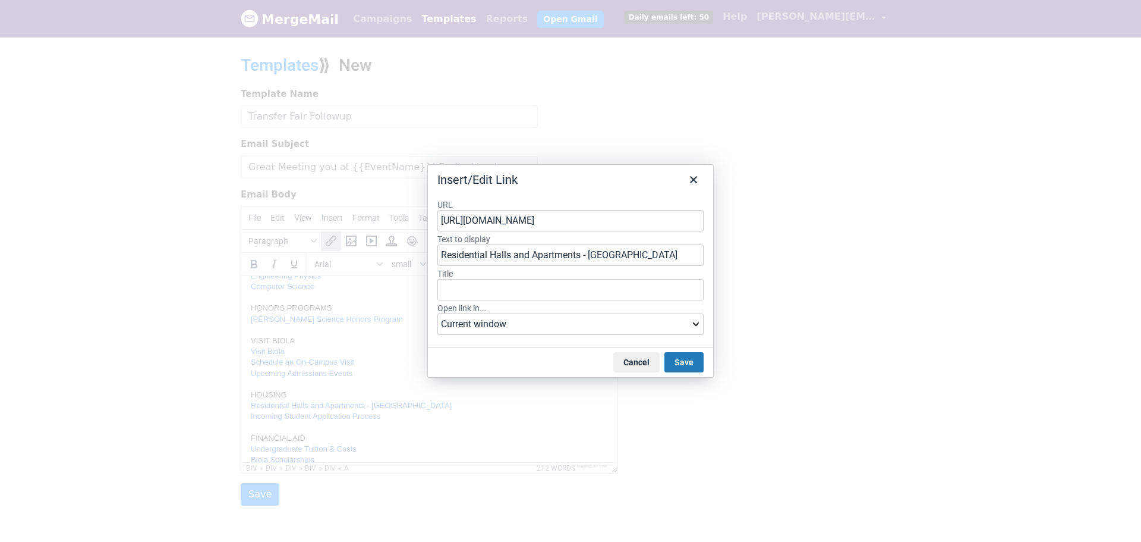
click at [619, 216] on input "https://www.biola.edu/housing/explore/halls-and-apartments" at bounding box center [571, 220] width 266 height 21
type input "https://www.biola.edu/housing/explore/halls-and-apartments/blackstone-hall"
click at [690, 362] on button "Save" at bounding box center [684, 362] width 39 height 20
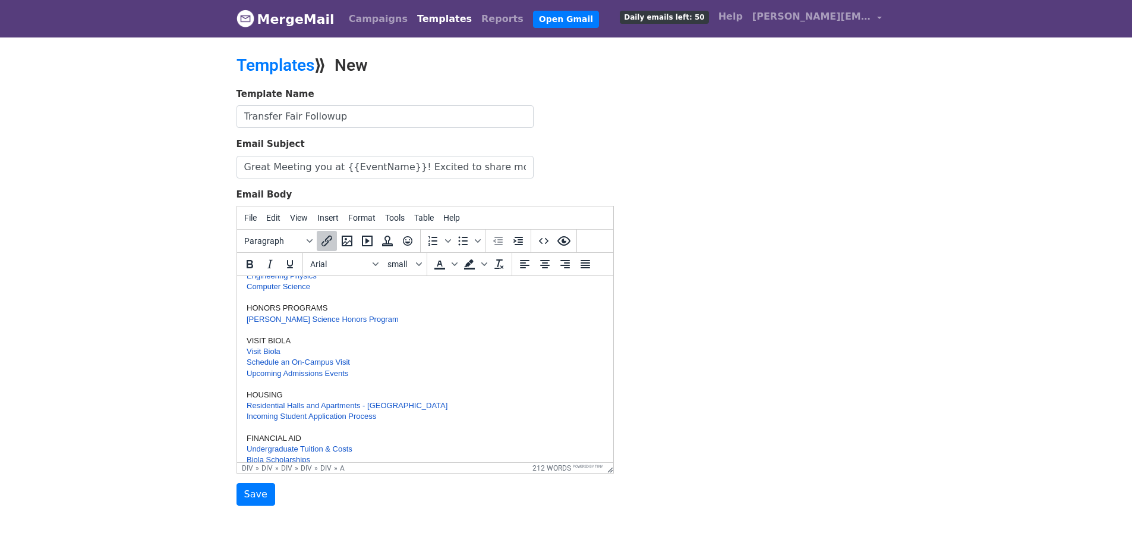
click at [395, 404] on link "Residential Halls and Apartments - Blackstone" at bounding box center [346, 405] width 201 height 9
click at [326, 243] on icon "Insert/edit link" at bounding box center [327, 241] width 14 height 14
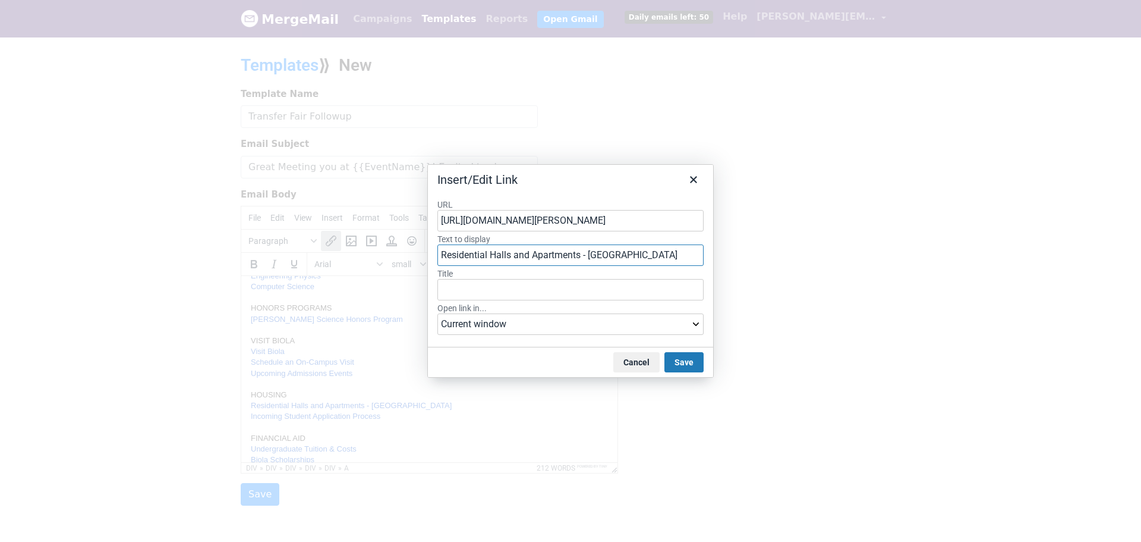
click at [638, 259] on input "Residential Halls and Apartments - Blackstone" at bounding box center [571, 254] width 266 height 21
type input "Residential Halls and Apartments - Blackstone Hall"
click at [689, 364] on button "Save" at bounding box center [684, 362] width 39 height 20
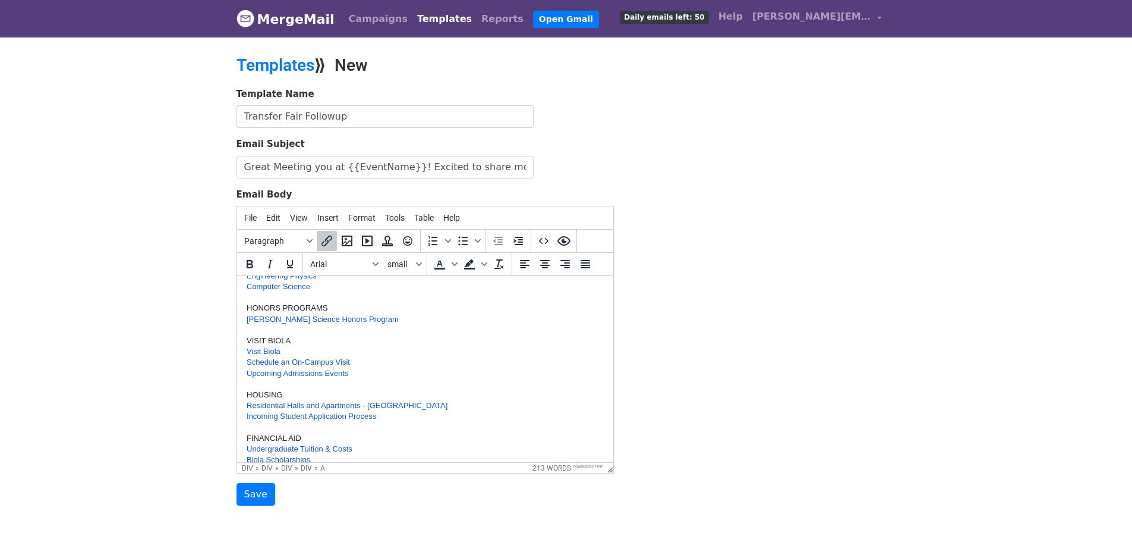
click at [435, 416] on div "Incoming Student Application Process" at bounding box center [424, 416] width 357 height 11
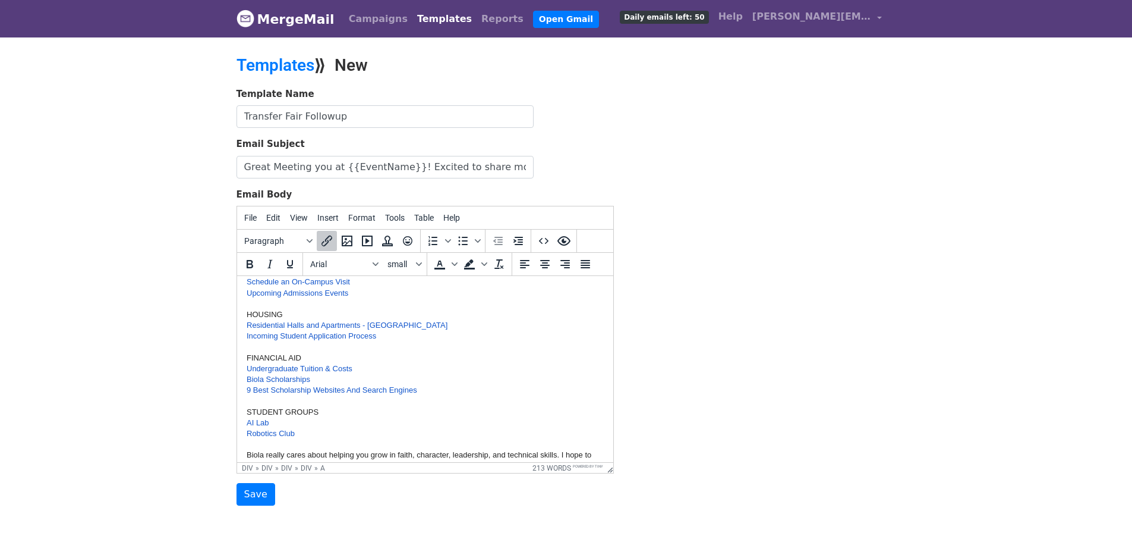
scroll to position [355, 0]
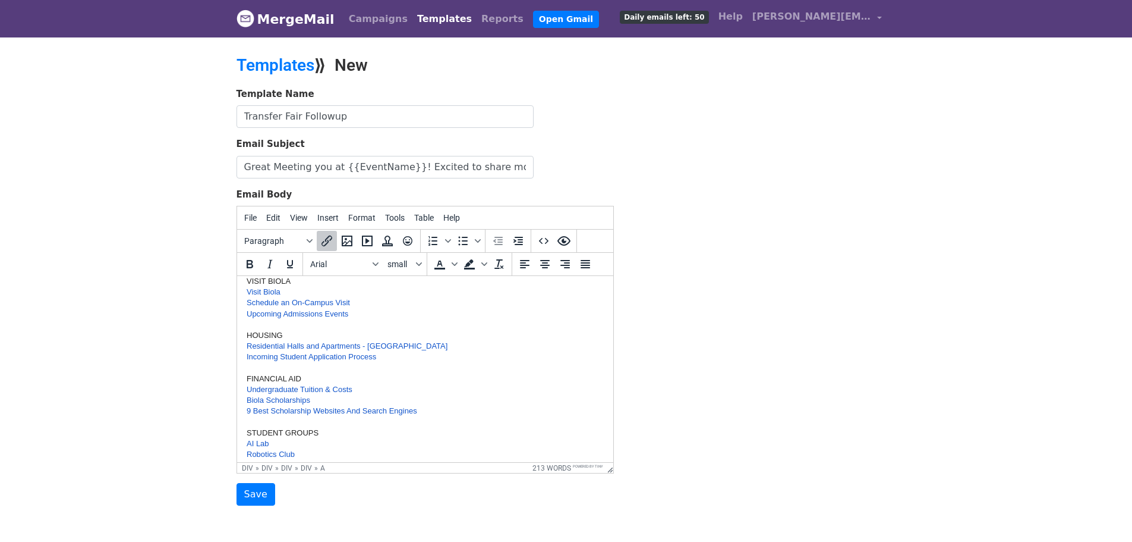
click at [359, 357] on link "Incoming Student Application Process﻿" at bounding box center [311, 356] width 130 height 9
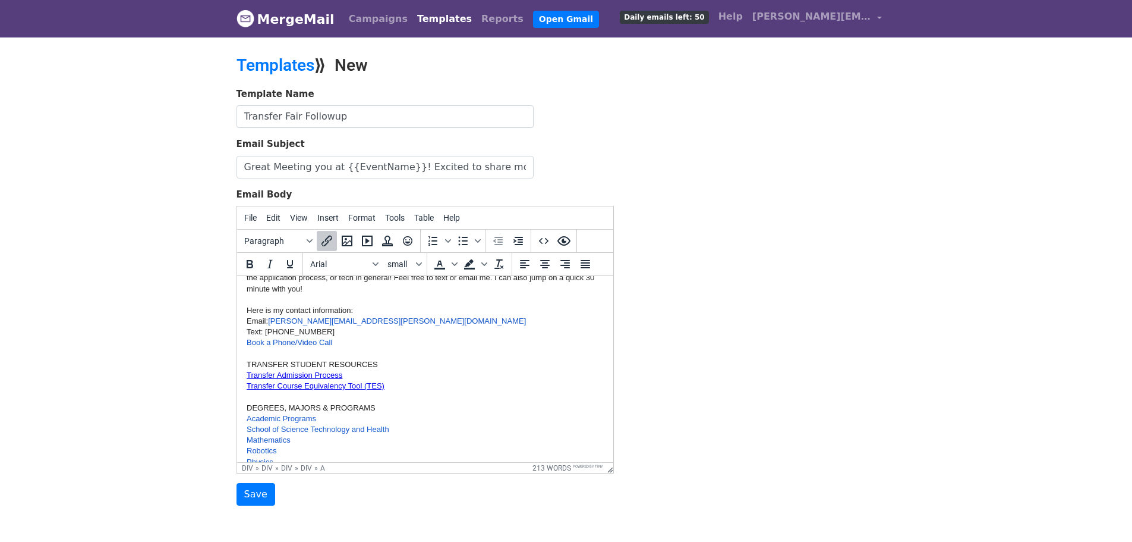
scroll to position [0, 0]
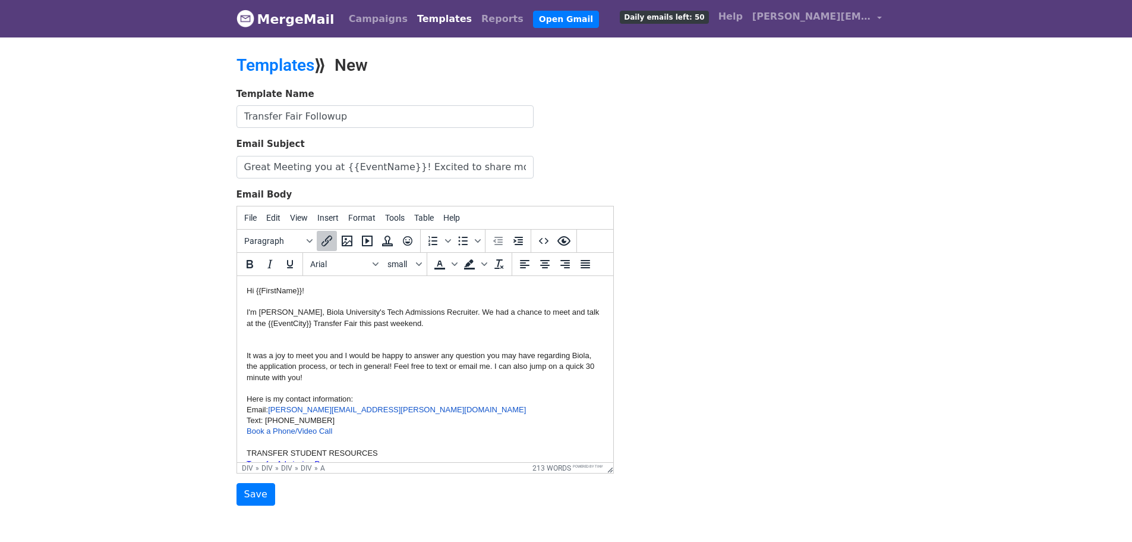
click at [295, 342] on div at bounding box center [424, 344] width 357 height 11
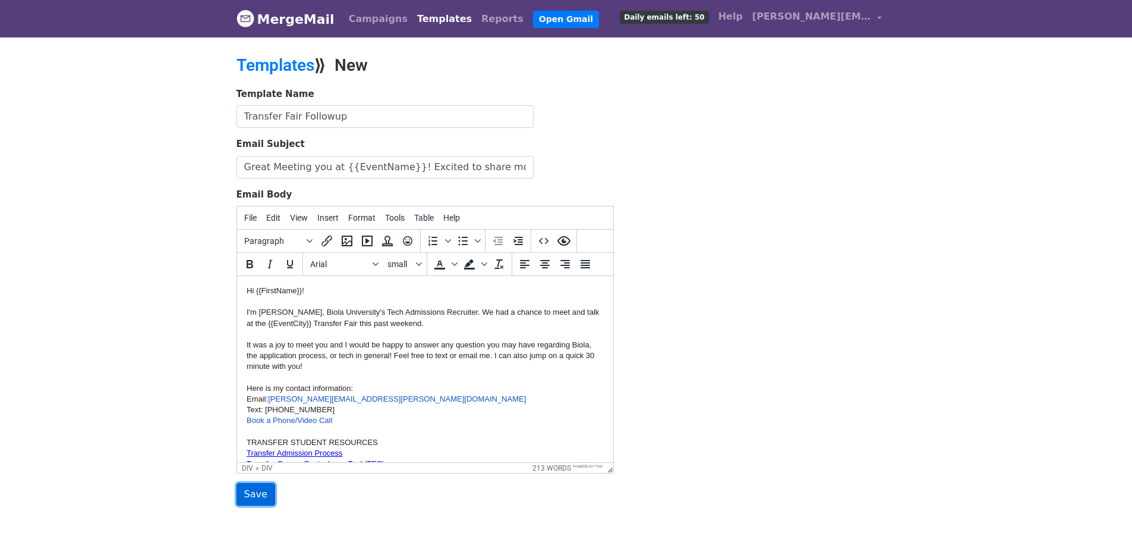
click at [253, 497] on input "Save" at bounding box center [256, 494] width 39 height 23
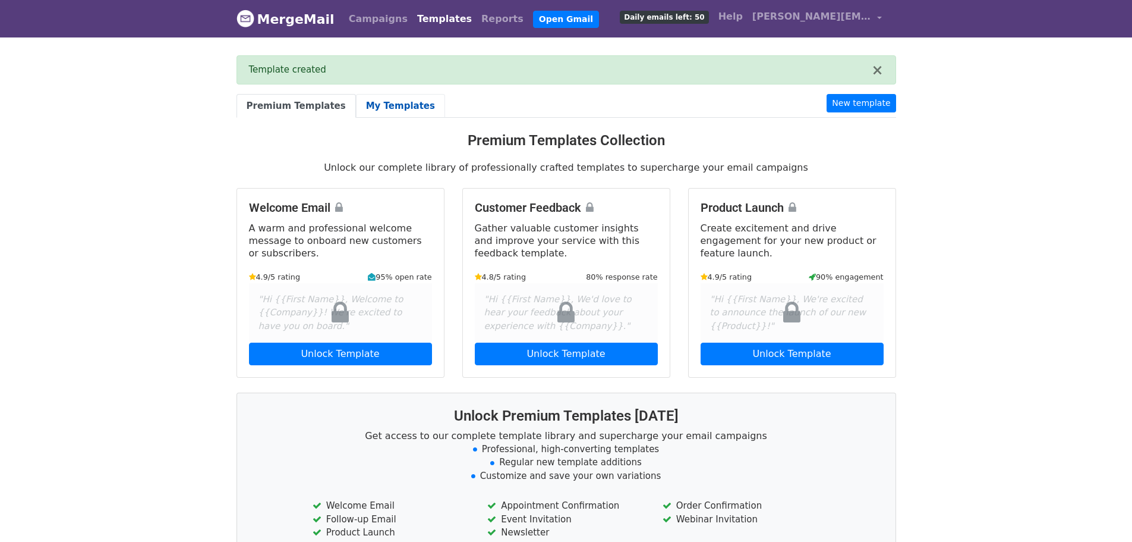
click at [376, 109] on link "My Templates" at bounding box center [400, 106] width 89 height 24
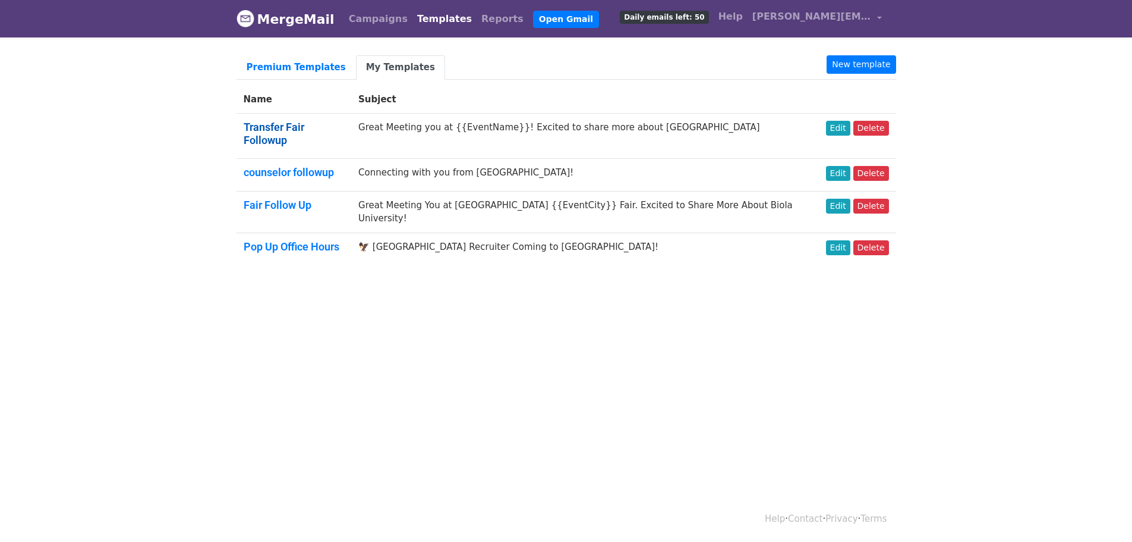
click at [273, 124] on link "Transfer Fair Followup" at bounding box center [274, 134] width 61 height 26
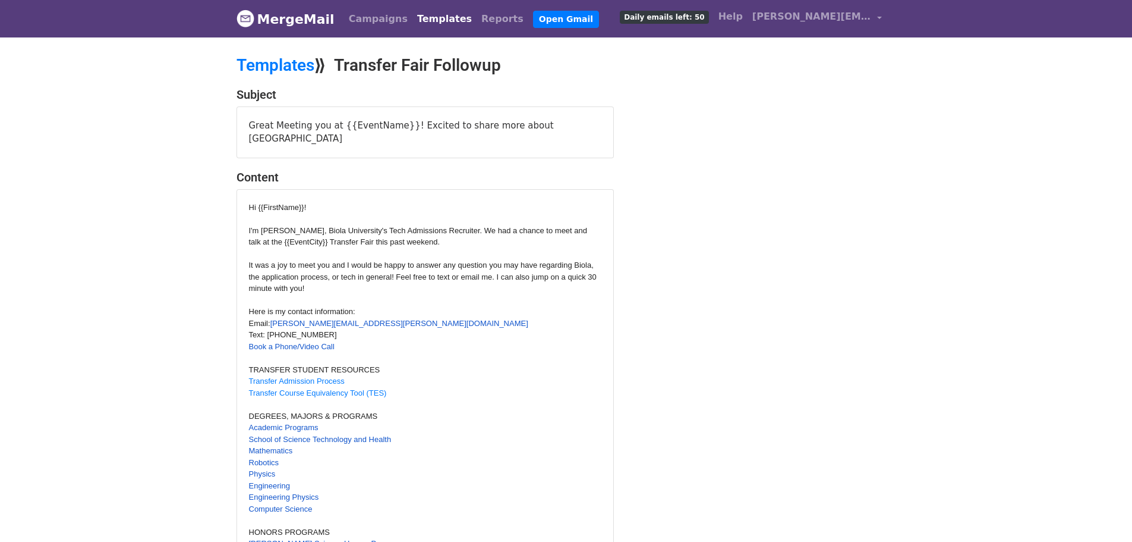
click at [426, 16] on link "Templates" at bounding box center [445, 19] width 64 height 24
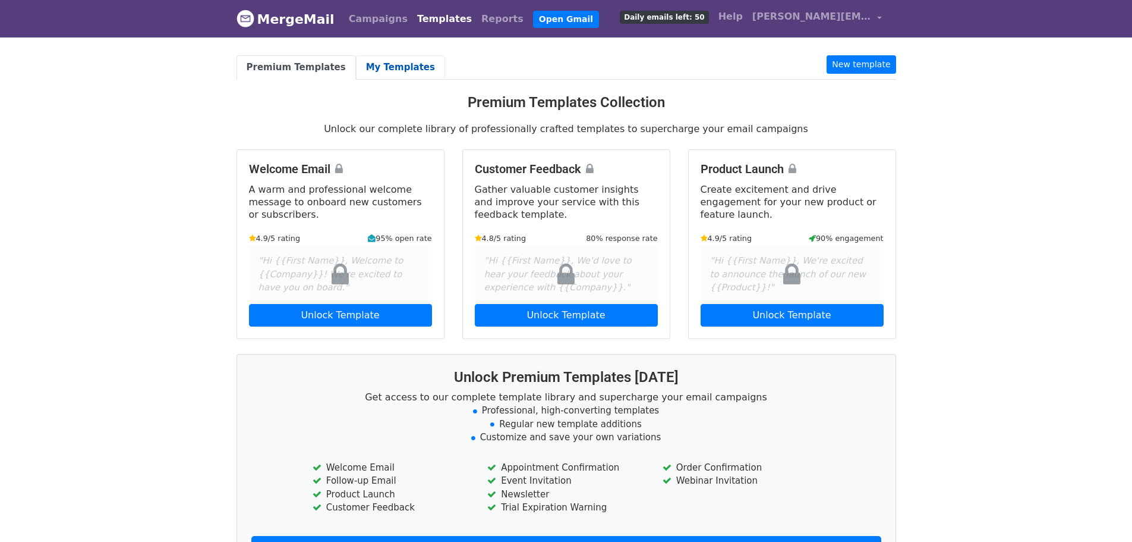
click at [372, 74] on link "My Templates" at bounding box center [400, 67] width 89 height 24
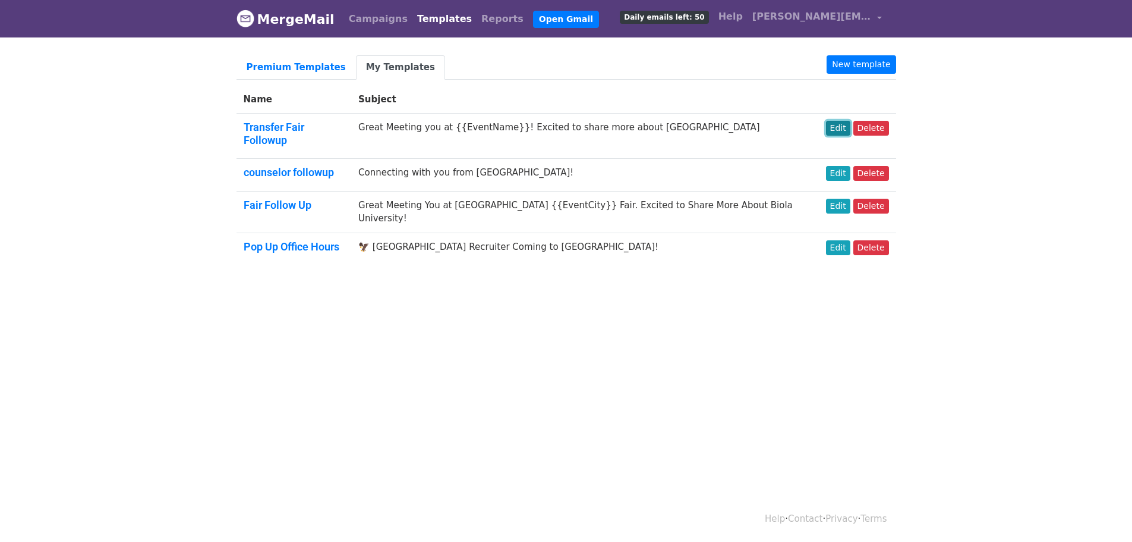
click at [844, 129] on link "Edit" at bounding box center [838, 128] width 24 height 15
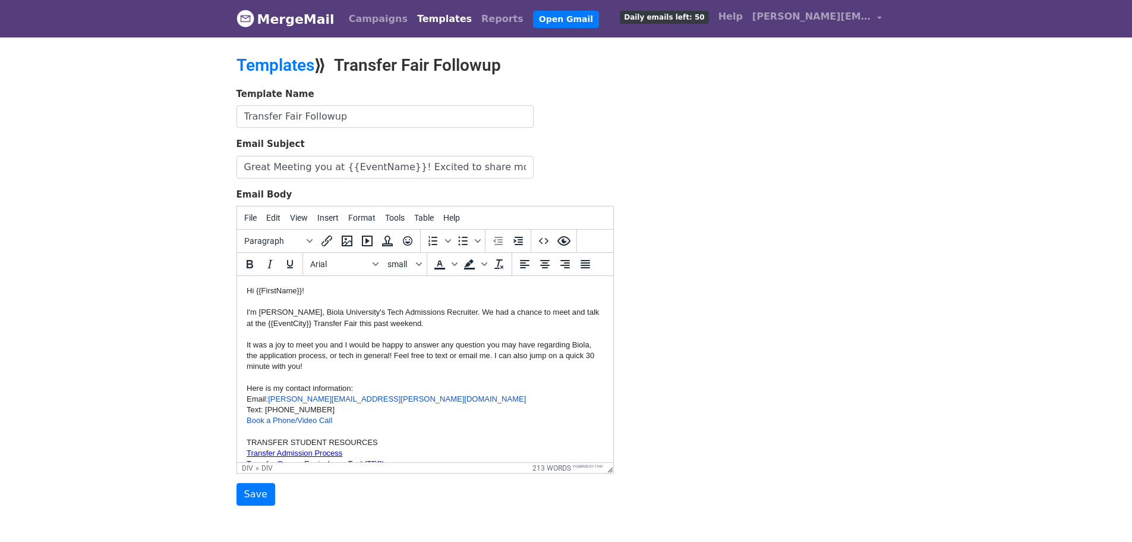
drag, startPoint x: 347, startPoint y: 321, endPoint x: 259, endPoint y: 321, distance: 88.0
click at [259, 321] on div "I'm [PERSON_NAME], Biola University's Tech Admissions Recruiter. We had a chanc…" at bounding box center [424, 317] width 357 height 21
drag, startPoint x: 259, startPoint y: 321, endPoint x: 348, endPoint y: 324, distance: 89.2
click at [348, 324] on div "I'm [PERSON_NAME], Biola University's Tech Admissions Recruiter. We had a chanc…" at bounding box center [424, 317] width 357 height 21
click at [253, 488] on input "Save" at bounding box center [256, 494] width 39 height 23
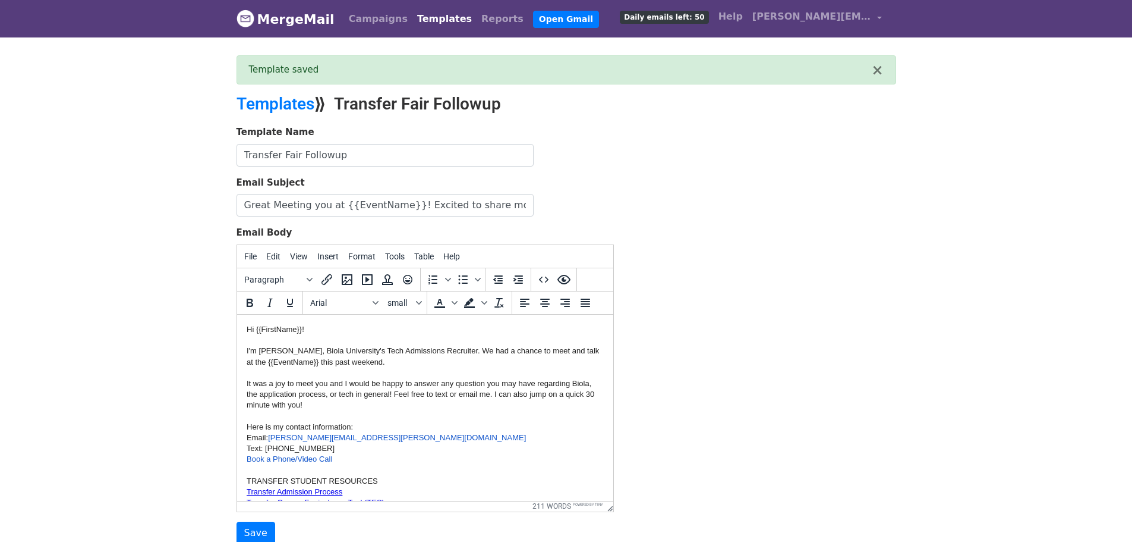
click at [417, 18] on link "Templates" at bounding box center [445, 19] width 64 height 24
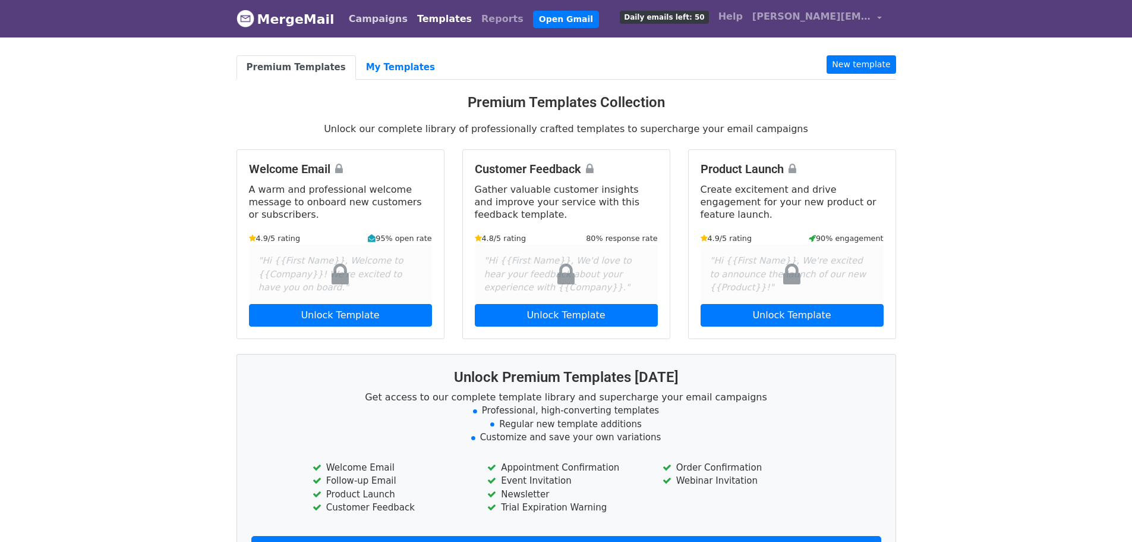
click at [371, 12] on link "Campaigns" at bounding box center [378, 19] width 68 height 24
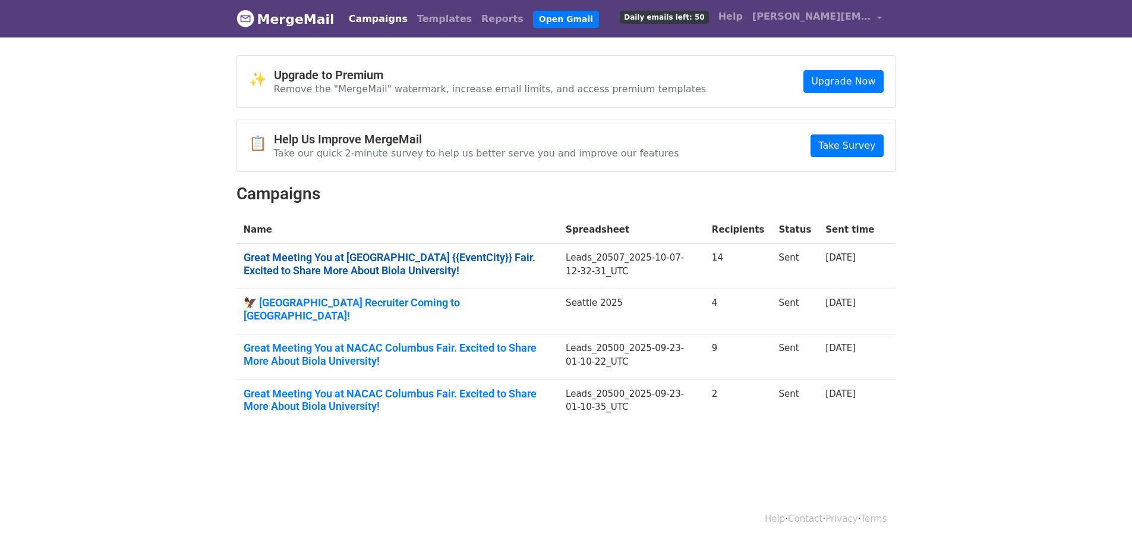
click at [324, 262] on link "Great Meeting You at NACAC {{EventCity}} Fair. Excited to Share More About Biol…" at bounding box center [398, 264] width 309 height 26
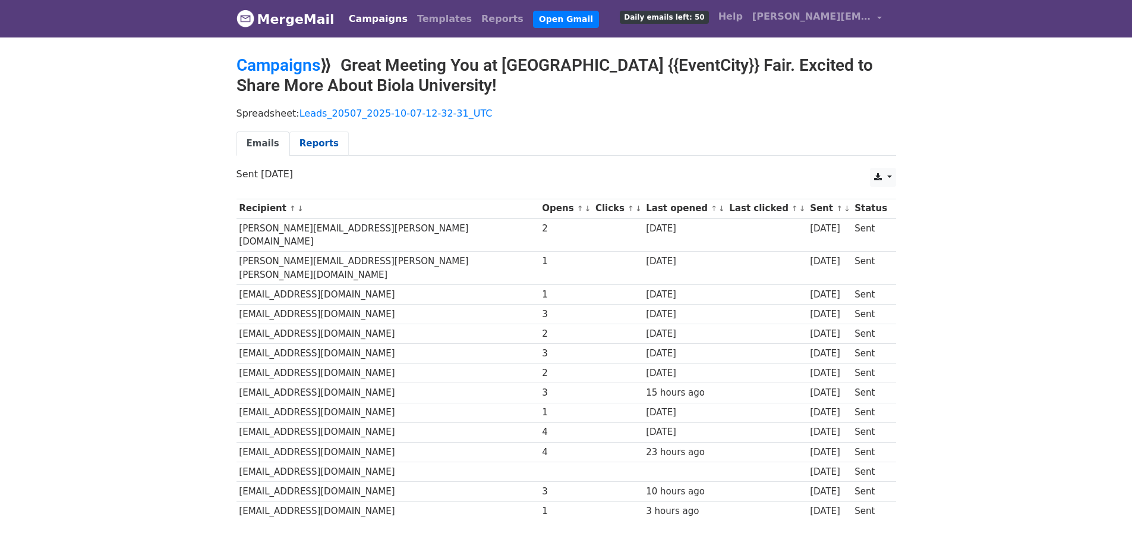
click at [302, 150] on link "Reports" at bounding box center [319, 143] width 59 height 24
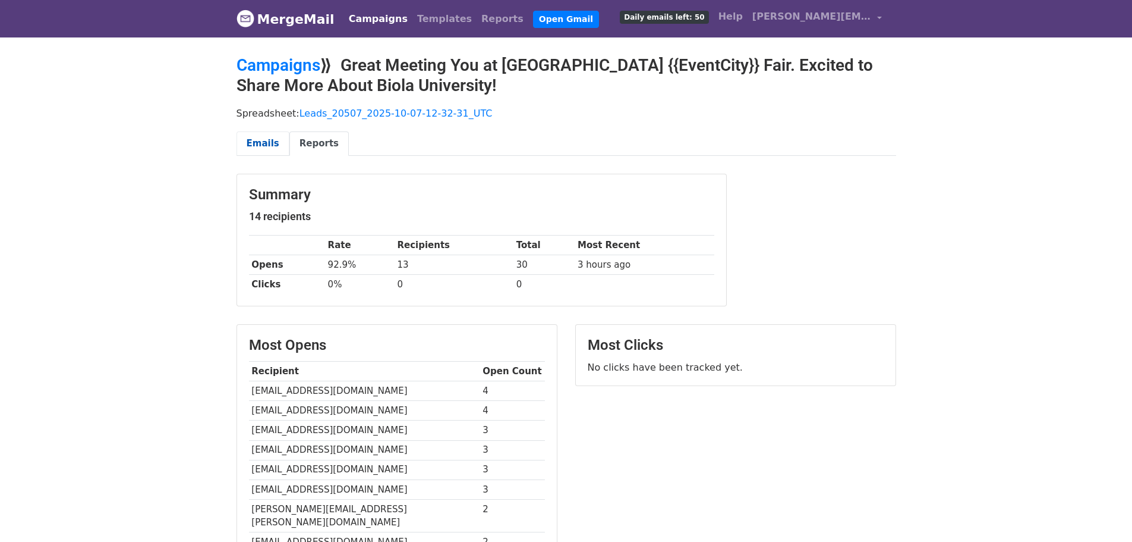
click at [259, 148] on link "Emails" at bounding box center [263, 143] width 53 height 24
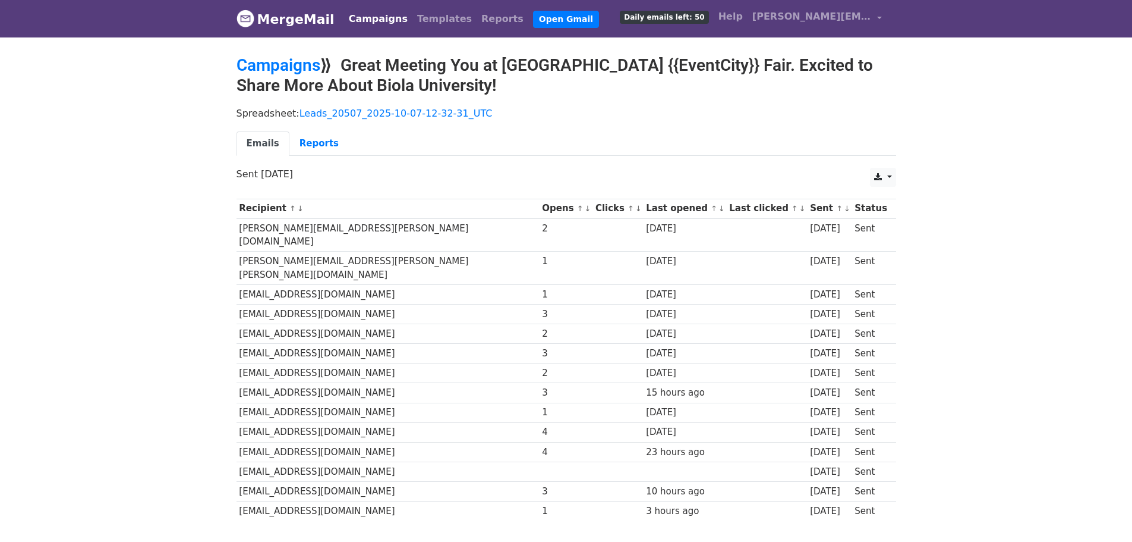
click at [361, 14] on link "Campaigns" at bounding box center [378, 19] width 68 height 24
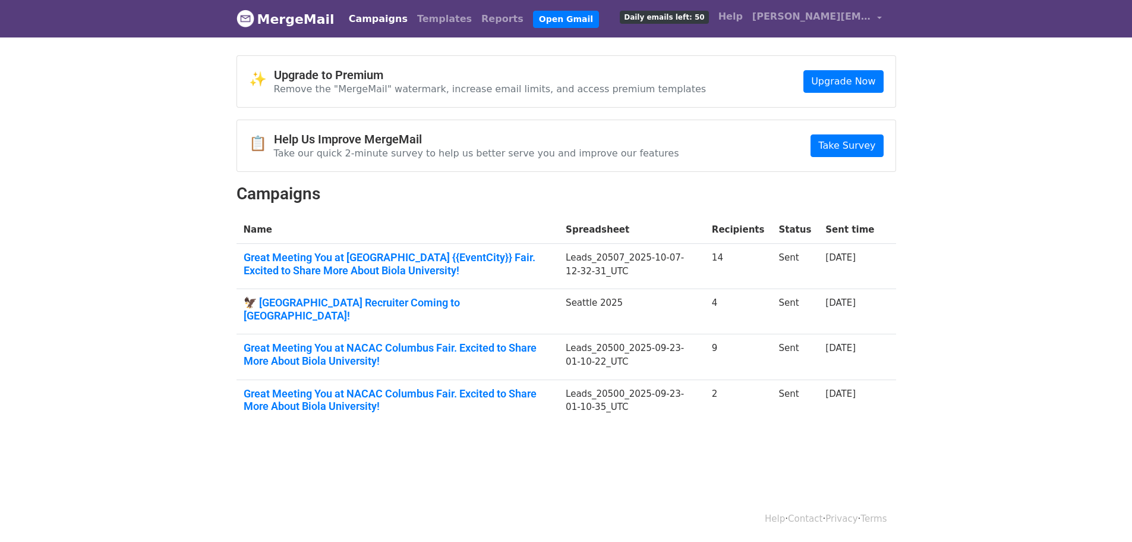
click at [605, 175] on div "✨ Upgrade to Premium Remove the "MergeMail" watermark, increase email limits, a…" at bounding box center [567, 244] width 678 height 379
click at [419, 302] on link "🦅 [GEOGRAPHIC_DATA] Recruiter Coming to [GEOGRAPHIC_DATA]!" at bounding box center [398, 309] width 309 height 26
click at [358, 341] on link "Great Meeting You at NACAC Columbus Fair. Excited to Share More About Biola Uni…" at bounding box center [398, 354] width 309 height 26
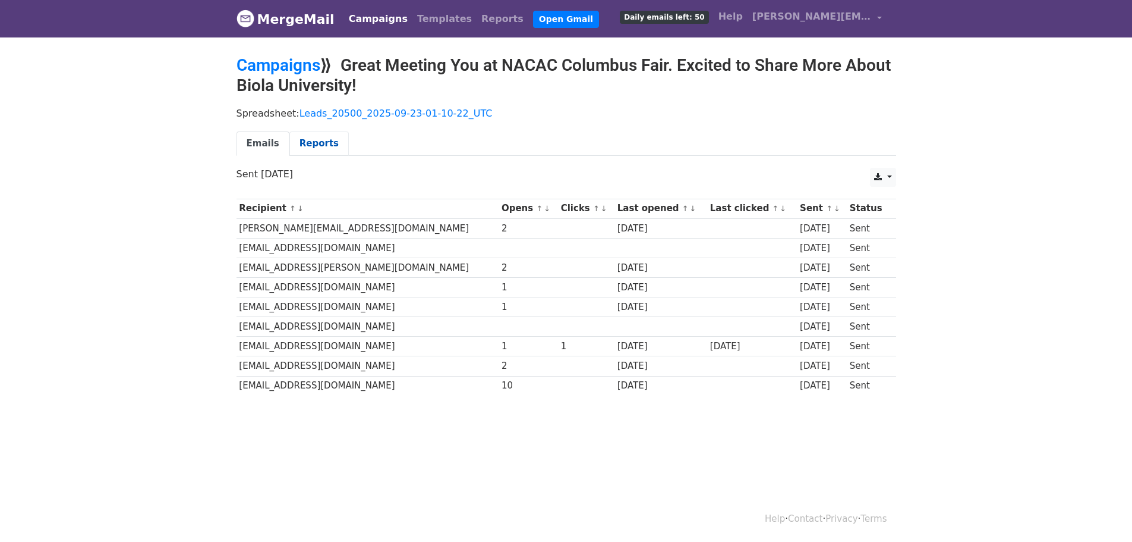
click at [301, 147] on link "Reports" at bounding box center [319, 143] width 59 height 24
click at [285, 65] on link "Campaigns" at bounding box center [279, 65] width 84 height 20
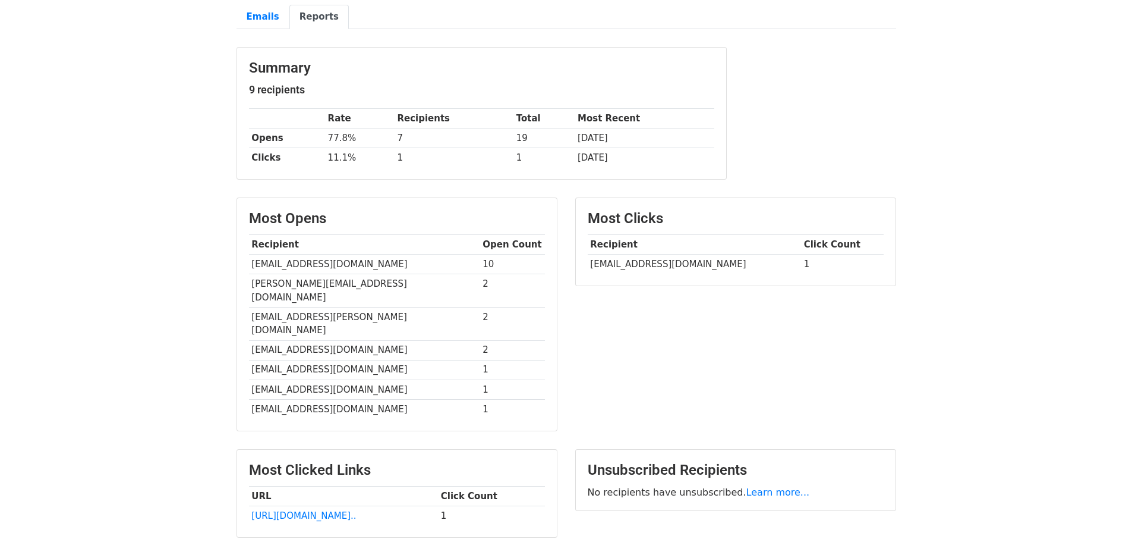
scroll to position [203, 0]
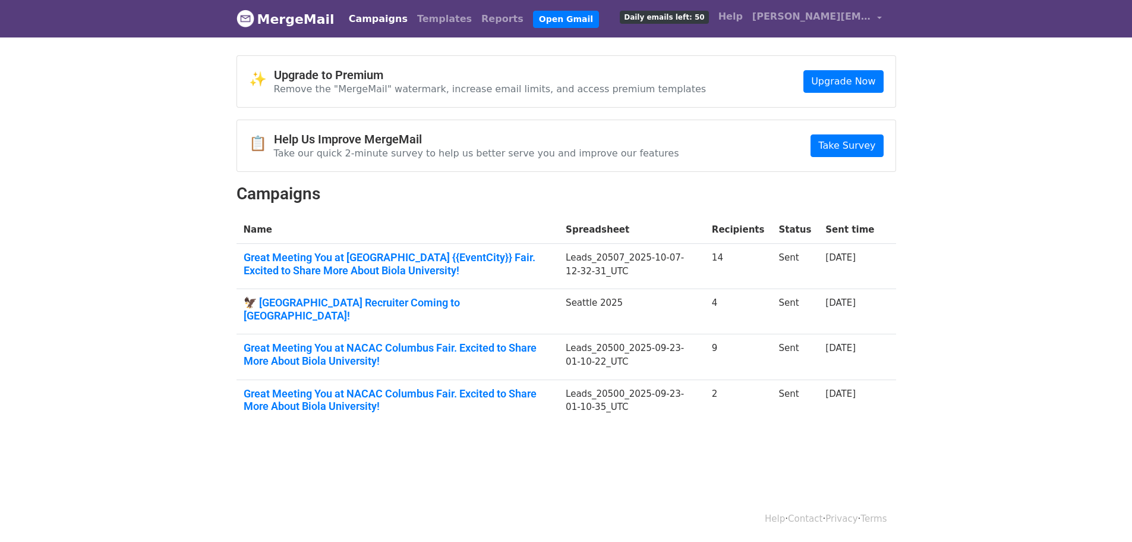
scroll to position [2, 0]
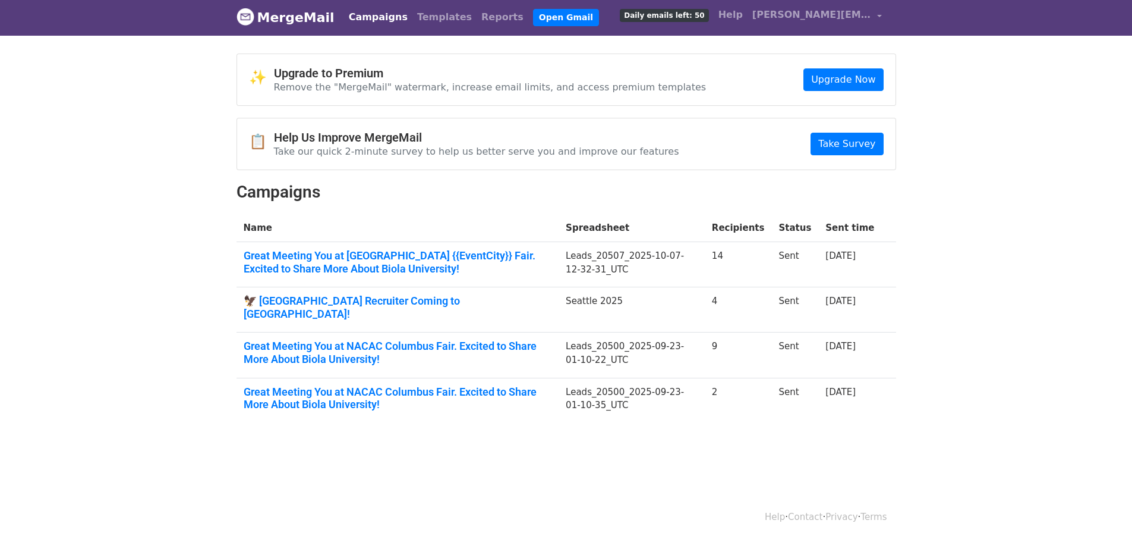
click at [307, 398] on td "Great Meeting You at NACAC Columbus Fair. Excited to Share More About Biola Uni…" at bounding box center [398, 399] width 323 height 45
click at [304, 386] on link "Great Meeting You at NACAC Columbus Fair. Excited to Share More About Biola Uni…" at bounding box center [398, 398] width 309 height 26
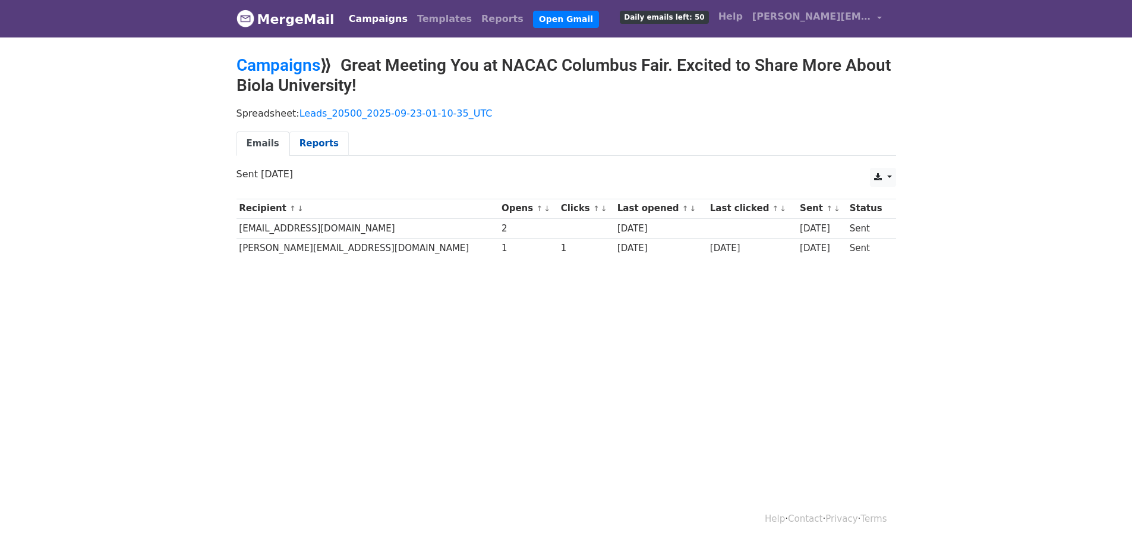
click at [294, 148] on link "Reports" at bounding box center [319, 143] width 59 height 24
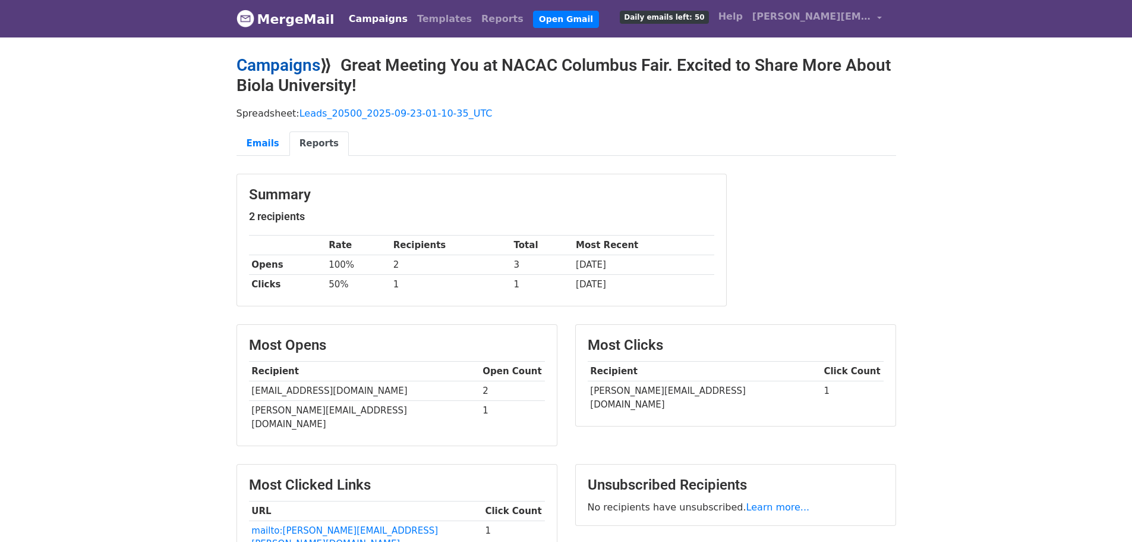
click at [293, 66] on link "Campaigns" at bounding box center [279, 65] width 84 height 20
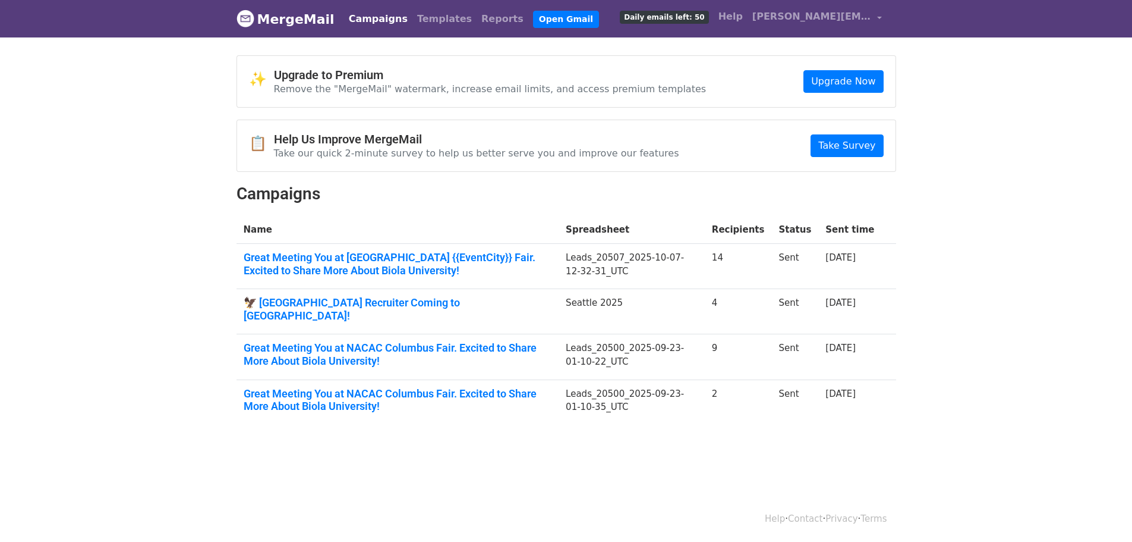
click at [78, 352] on body "MergeMail Campaigns Templates Reports Open Gmail Daily emails left: 50 Help [PE…" at bounding box center [566, 241] width 1132 height 482
click at [110, 140] on body "MergeMail Campaigns Templates Reports Open Gmail Daily emails left: 50 Help [PE…" at bounding box center [566, 241] width 1132 height 482
click at [209, 197] on body "MergeMail Campaigns Templates Reports Open Gmail Daily emails left: 50 Help rit…" at bounding box center [566, 241] width 1132 height 482
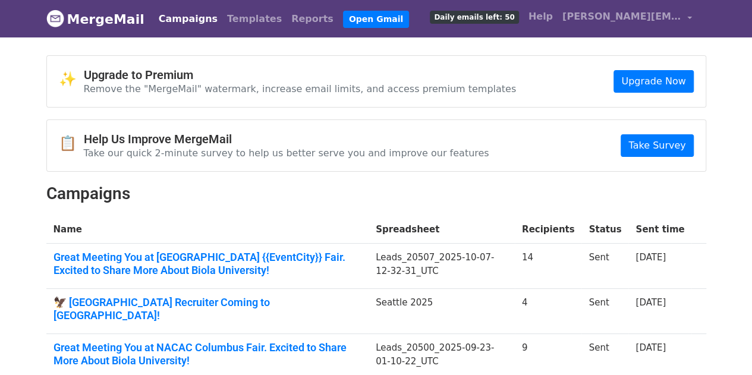
click at [187, 18] on link "Campaigns" at bounding box center [188, 19] width 68 height 24
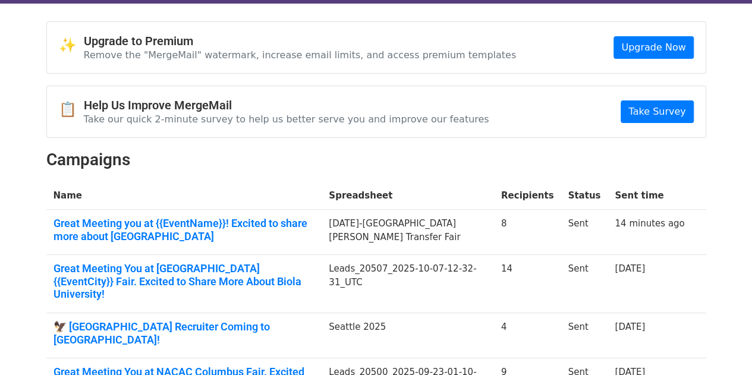
scroll to position [59, 0]
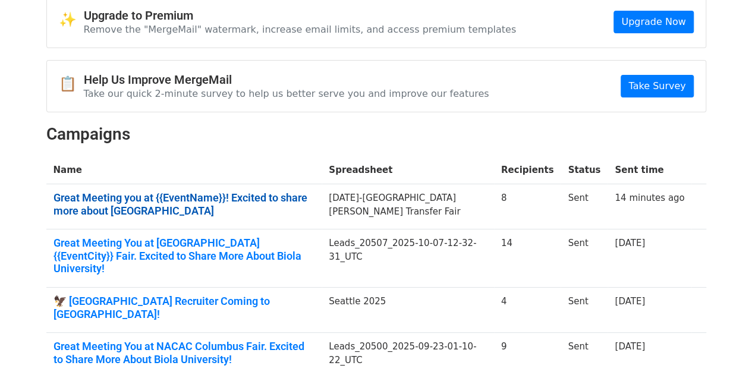
click at [97, 199] on link "Great Meeting you at {{EventName}}! Excited to share more about [GEOGRAPHIC_DAT…" at bounding box center [185, 204] width 262 height 26
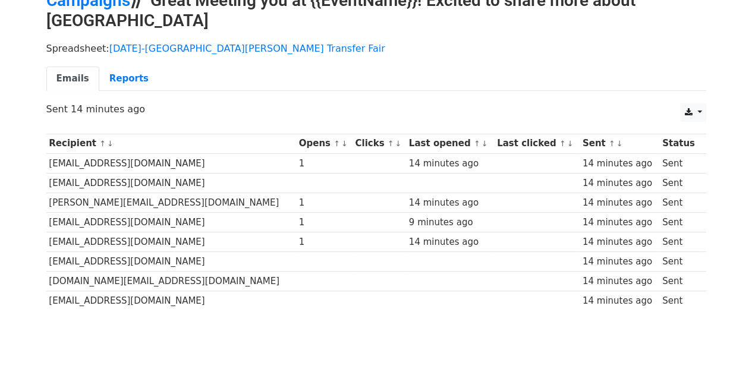
scroll to position [102, 0]
